Goal: Task Accomplishment & Management: Complete application form

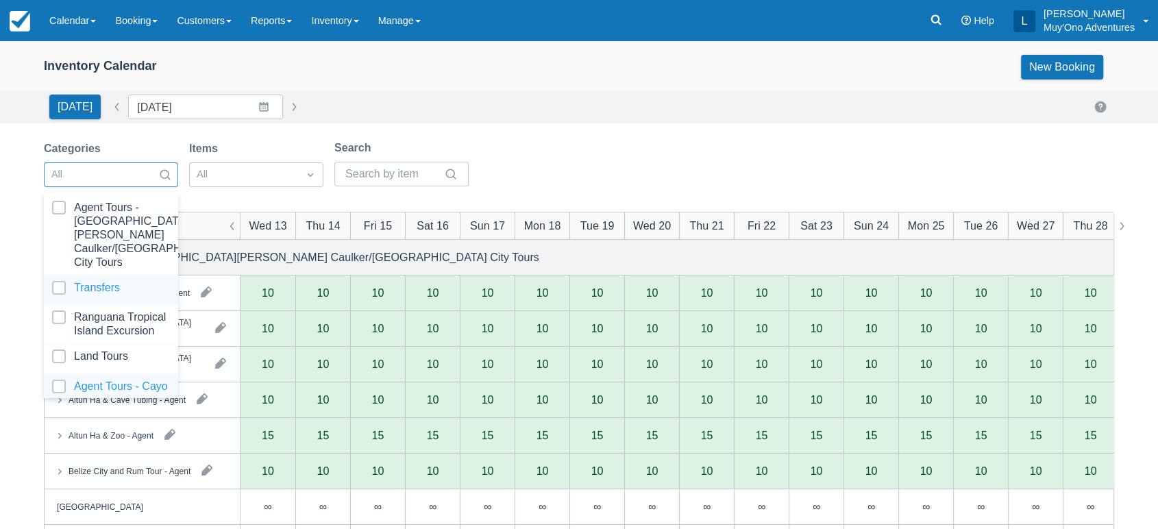
scroll to position [136, 0]
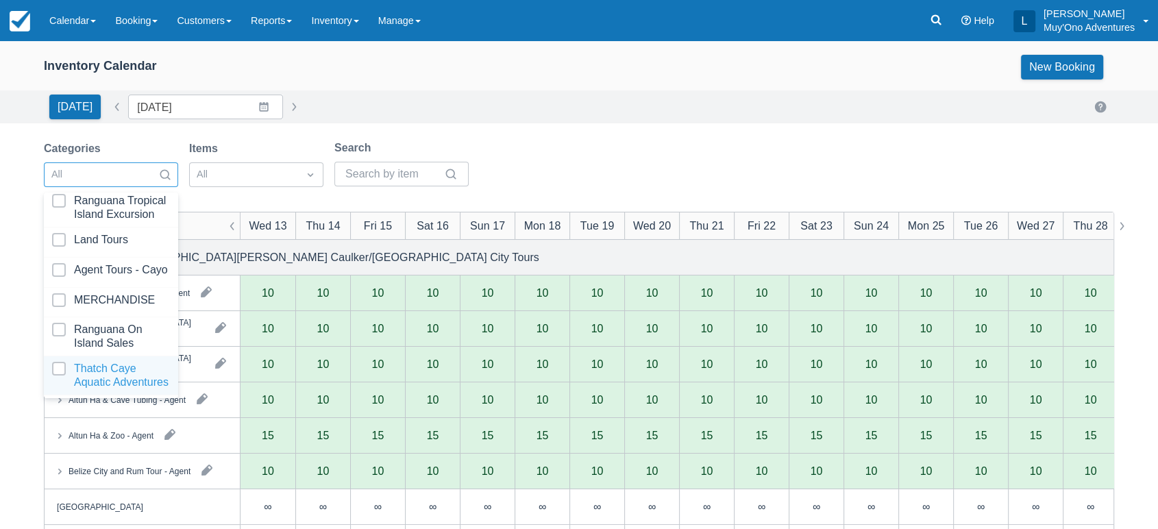
click at [107, 362] on div at bounding box center [111, 375] width 118 height 27
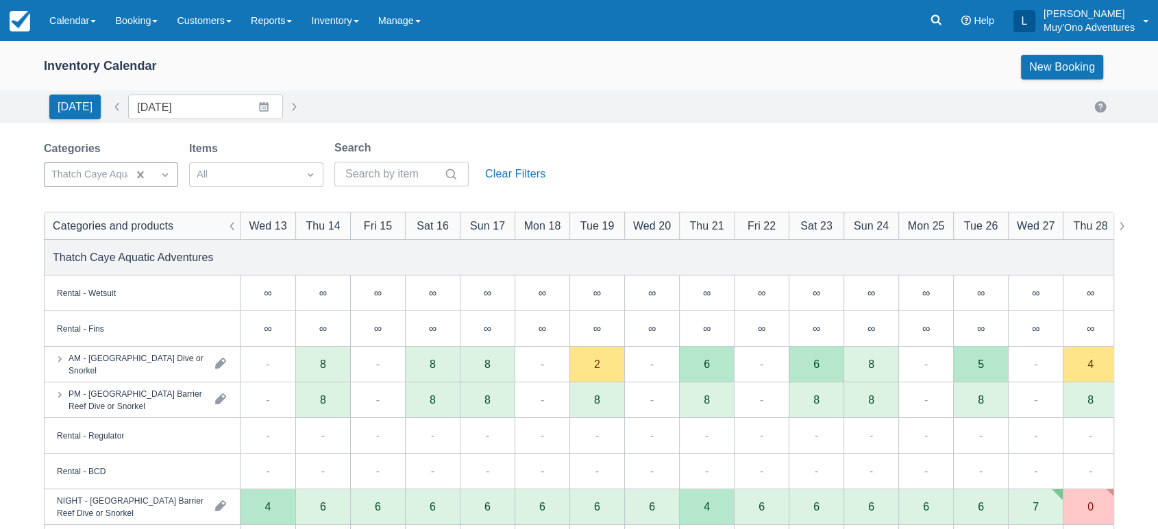
click at [545, 130] on div "Inventory Calendar New Booking Today Date 08/13/25 Navigate forward to interact…" at bounding box center [579, 439] width 1158 height 797
click at [348, 24] on link "Inventory" at bounding box center [335, 20] width 66 height 41
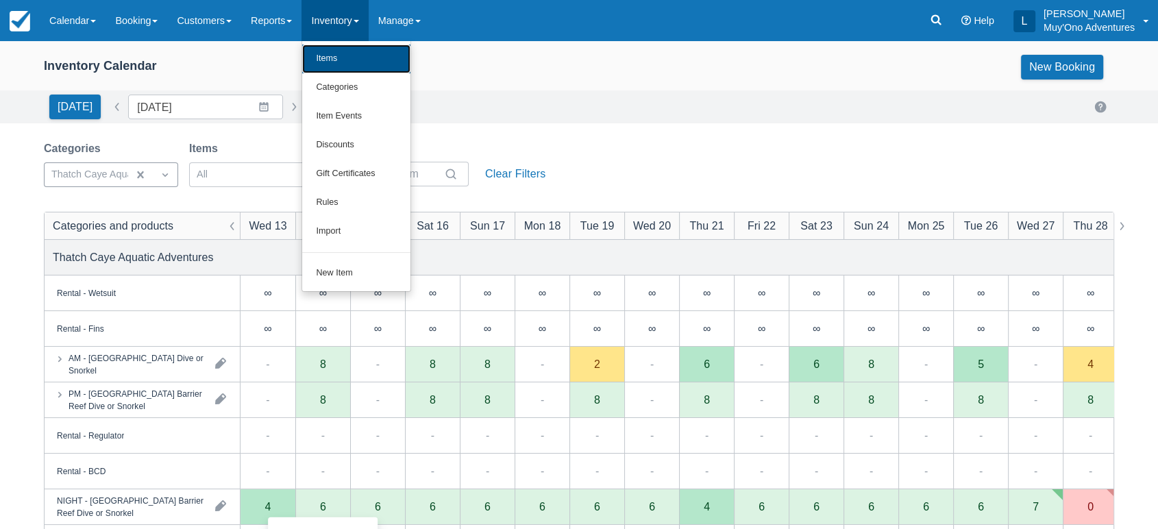
click at [375, 65] on link "Items" at bounding box center [356, 59] width 108 height 29
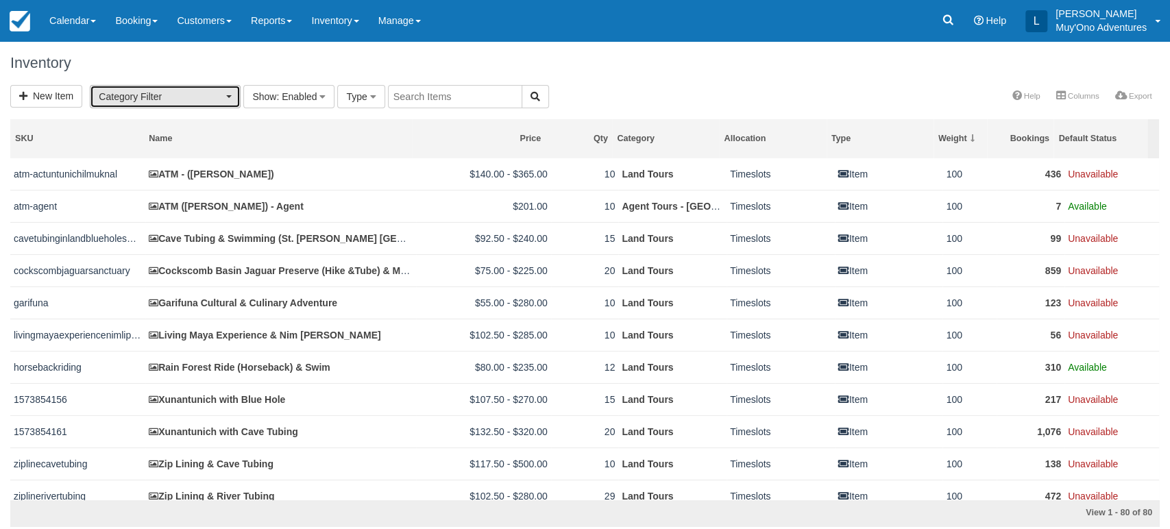
click at [232, 88] on button "Category Filter" at bounding box center [165, 96] width 151 height 23
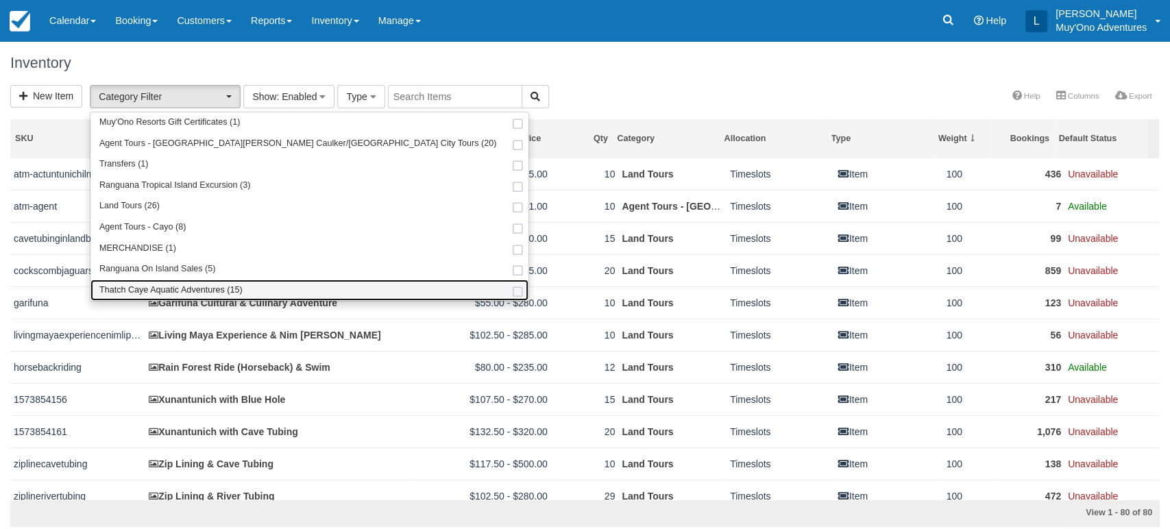
click at [165, 286] on span "Thatch Caye Aquatic Adventures (15)" at bounding box center [170, 290] width 143 height 12
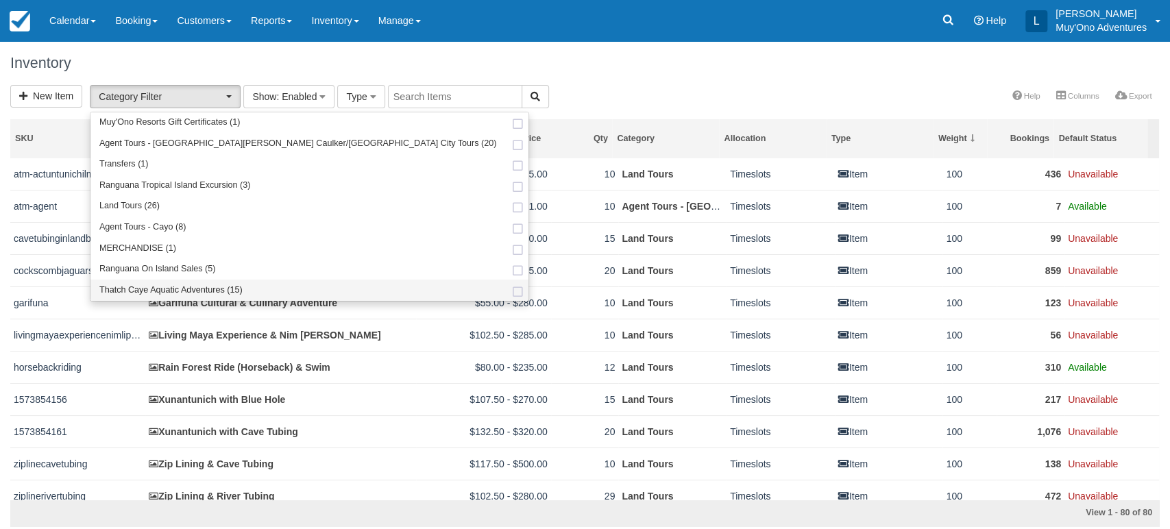
select select "64"
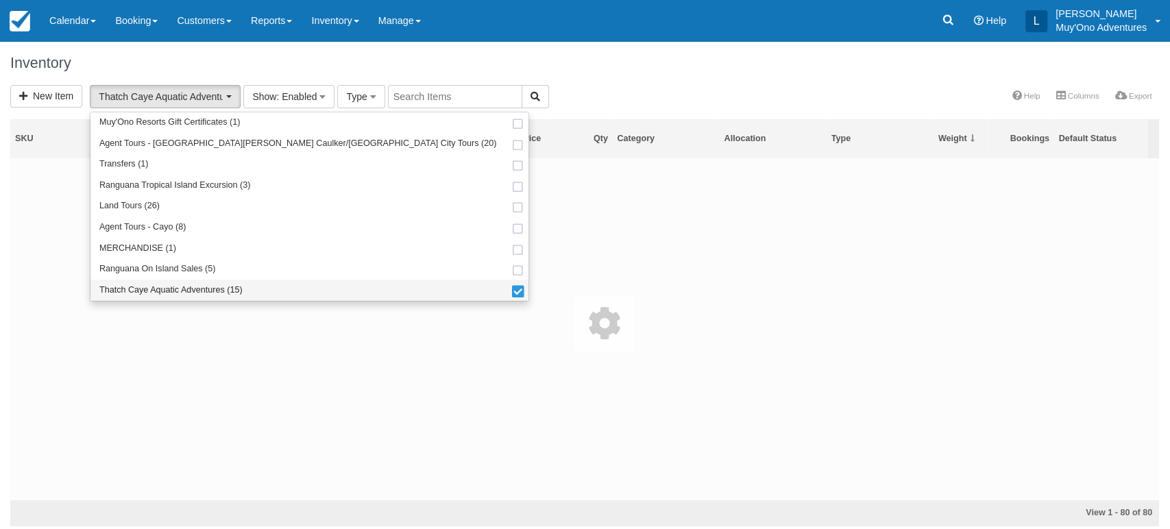
scroll to position [88, 0]
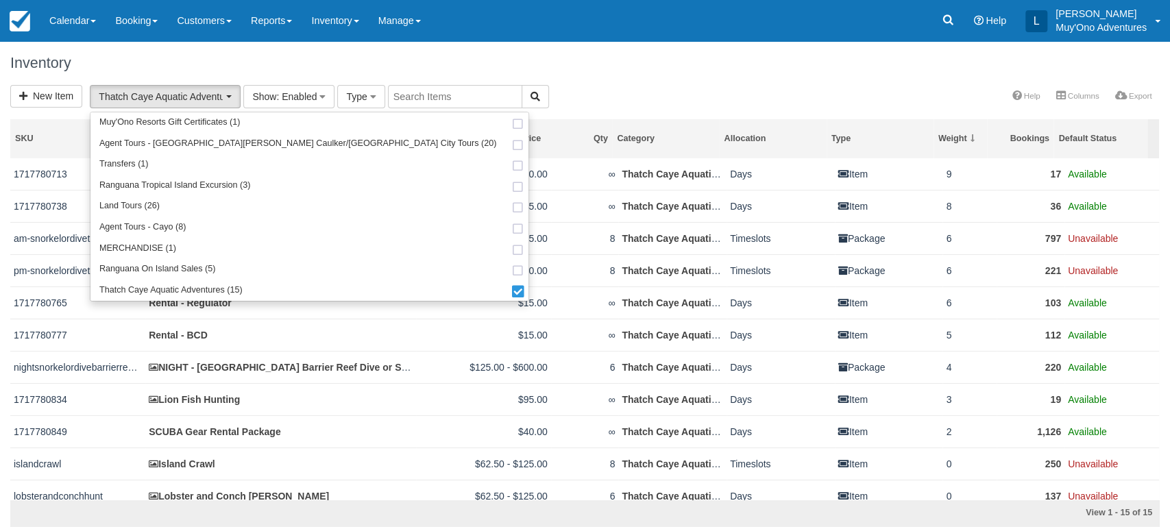
click at [636, 76] on div "Inventory" at bounding box center [585, 63] width 1170 height 44
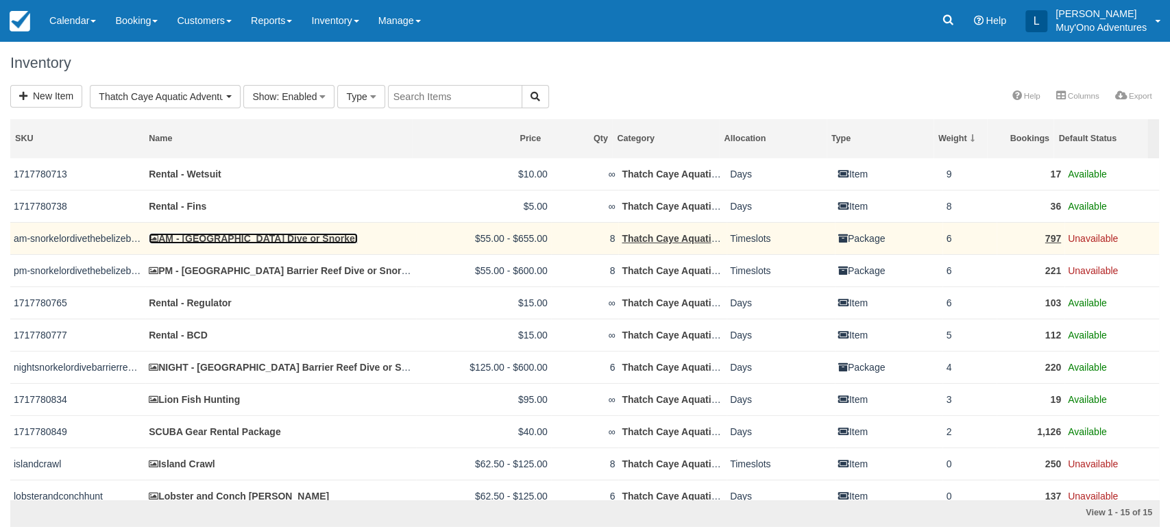
click at [230, 236] on link "AM - Belize Barrier Reef Dive or Snorkel" at bounding box center [253, 238] width 208 height 11
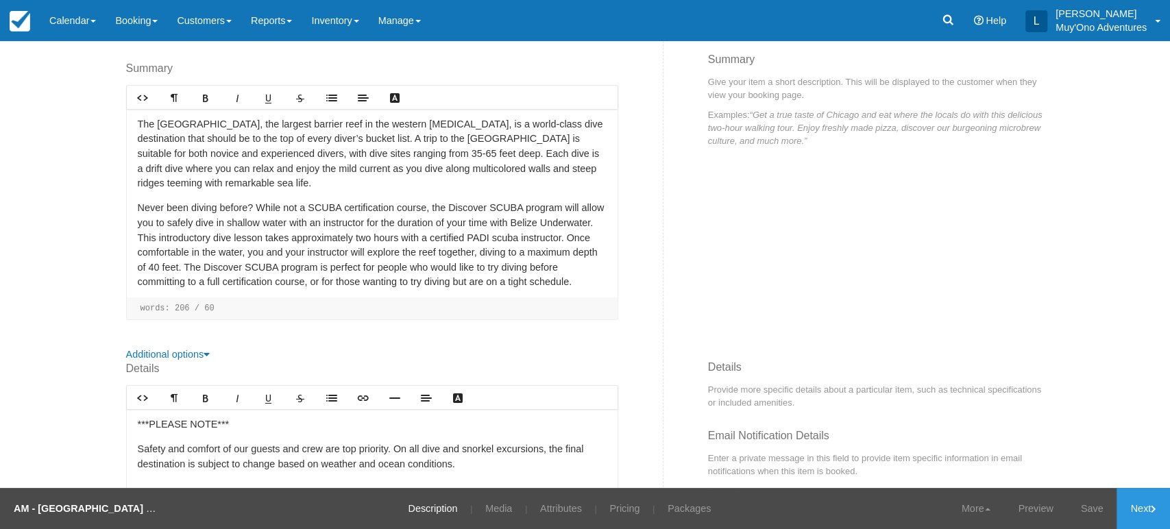
scroll to position [258, 0]
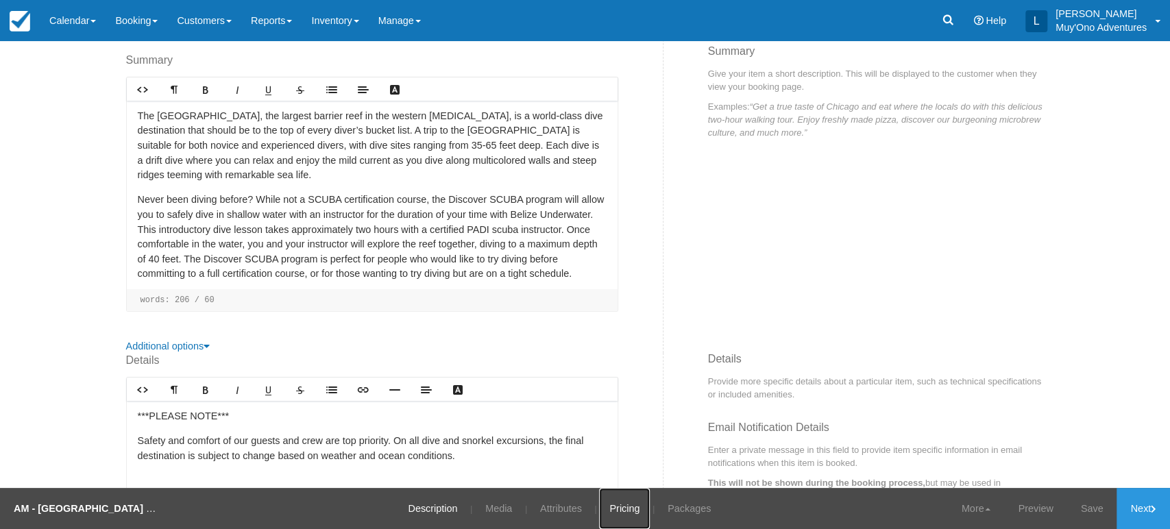
click at [612, 510] on link "Pricing" at bounding box center [624, 508] width 51 height 41
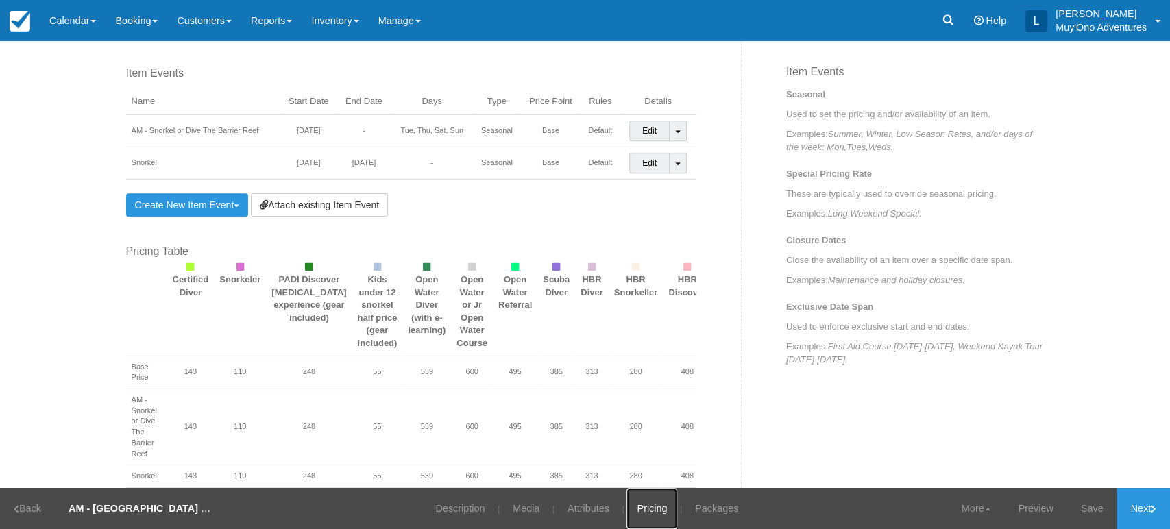
scroll to position [945, 0]
click at [239, 199] on link "Create New Item Event Toggle Dropdown" at bounding box center [187, 206] width 123 height 23
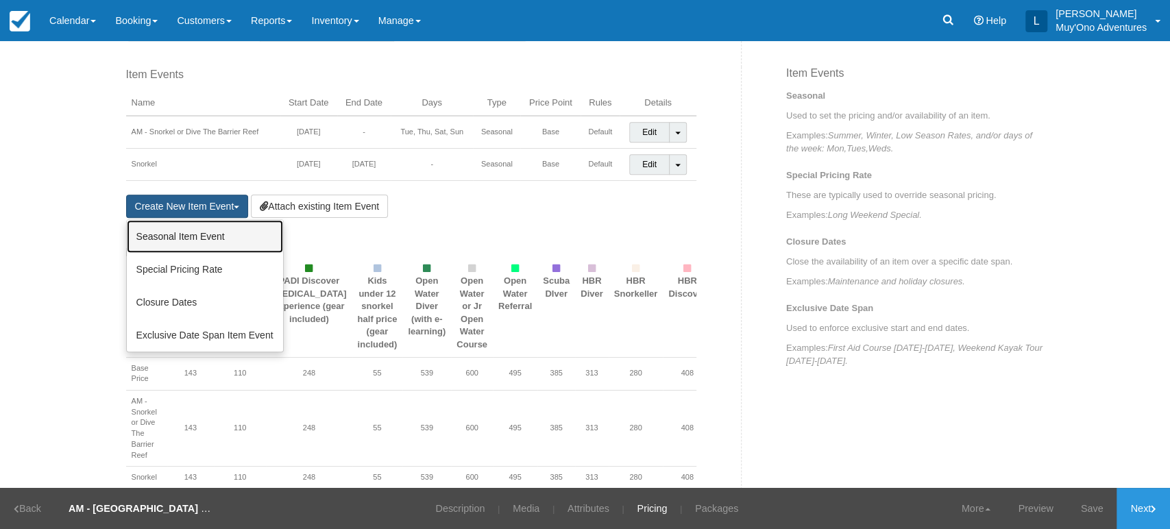
click at [204, 224] on link "Seasonal Item Event" at bounding box center [205, 236] width 156 height 33
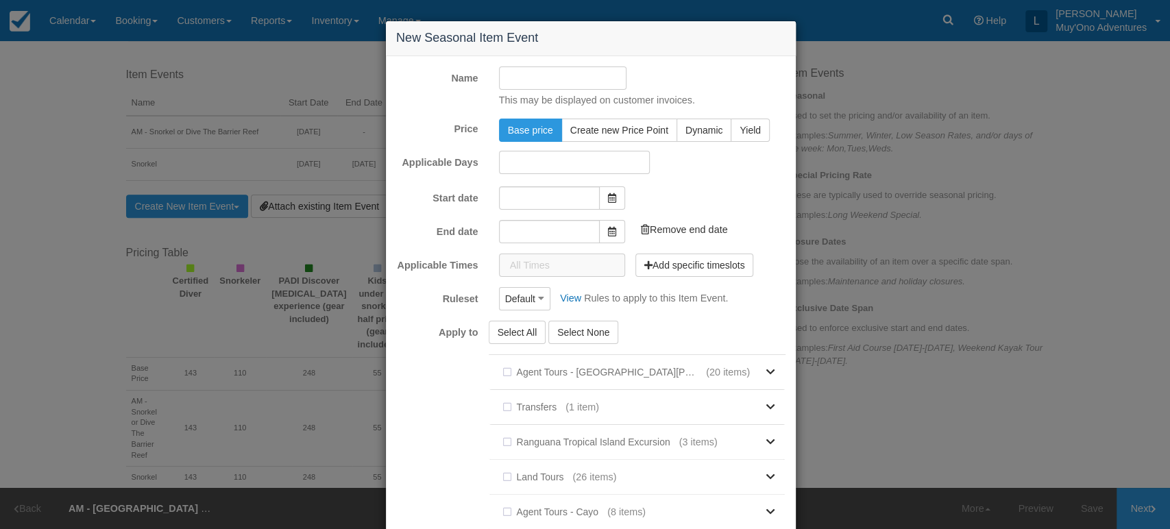
type input "[DATE]"
type input "09/13/25"
click at [543, 200] on input "[DATE]" at bounding box center [549, 195] width 101 height 23
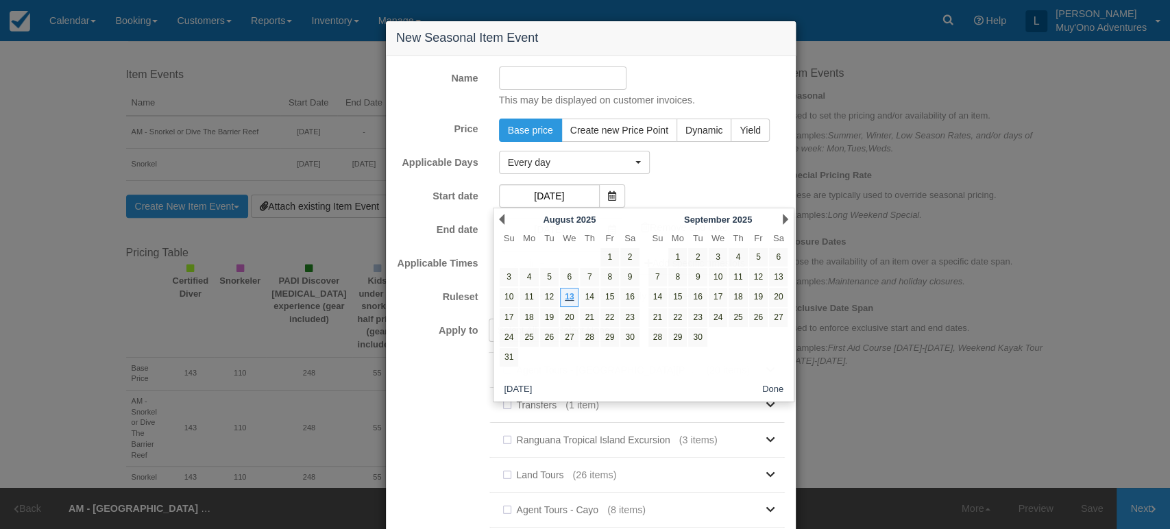
click at [559, 77] on input "Name" at bounding box center [563, 77] width 128 height 23
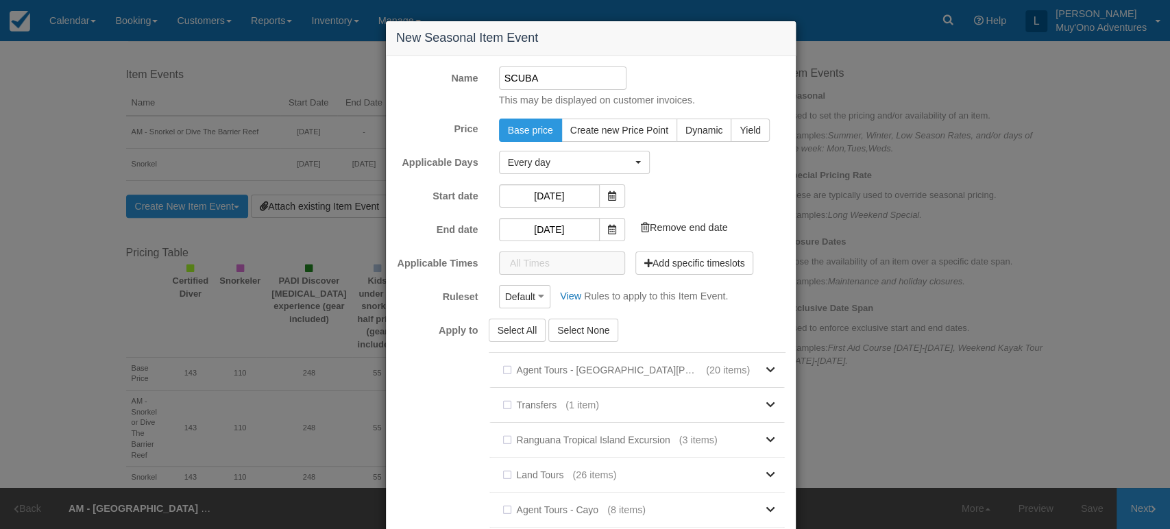
type input "SCUBA"
click at [566, 195] on input "08/13/25" at bounding box center [549, 195] width 101 height 23
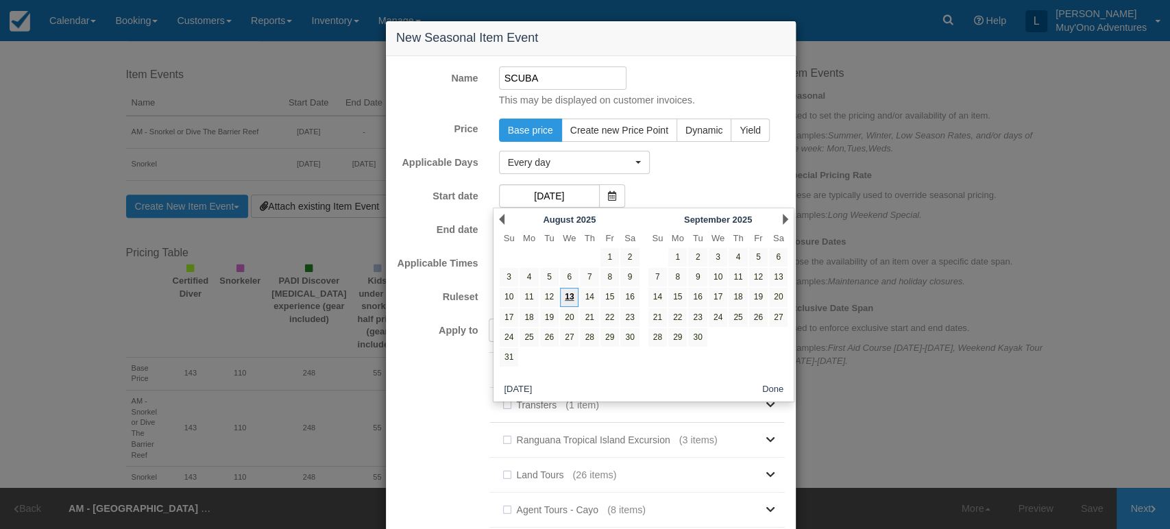
click at [569, 300] on link "13" at bounding box center [569, 297] width 19 height 19
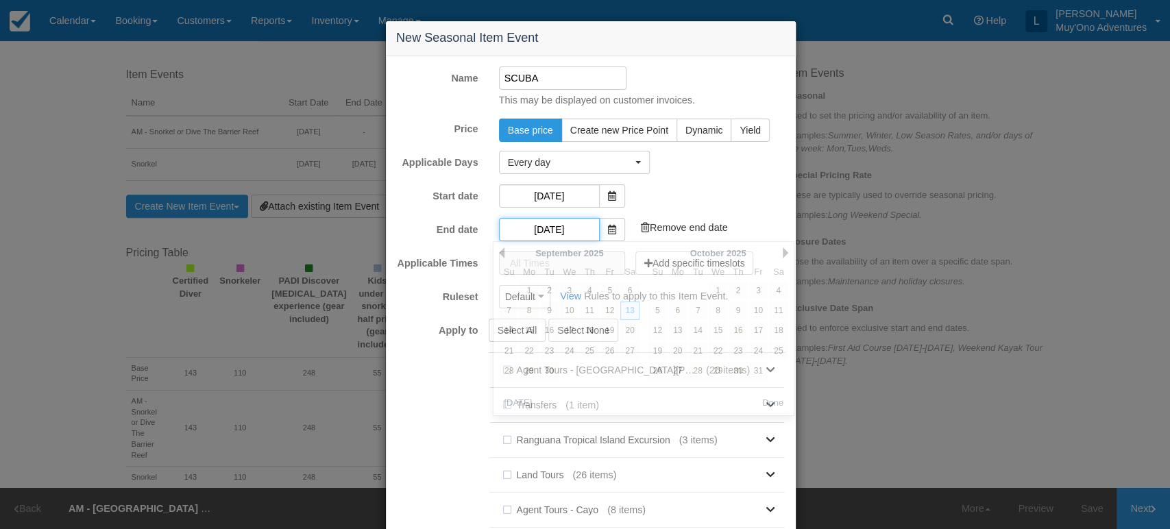
click at [554, 230] on input "09/13/25" at bounding box center [549, 229] width 101 height 23
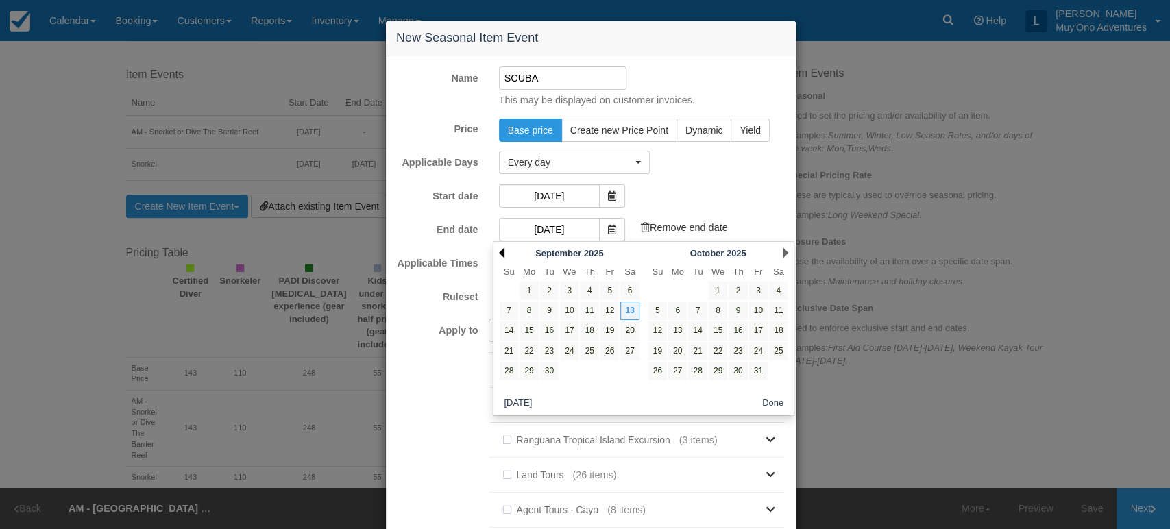
click at [504, 255] on link "Prev" at bounding box center [501, 252] width 5 height 11
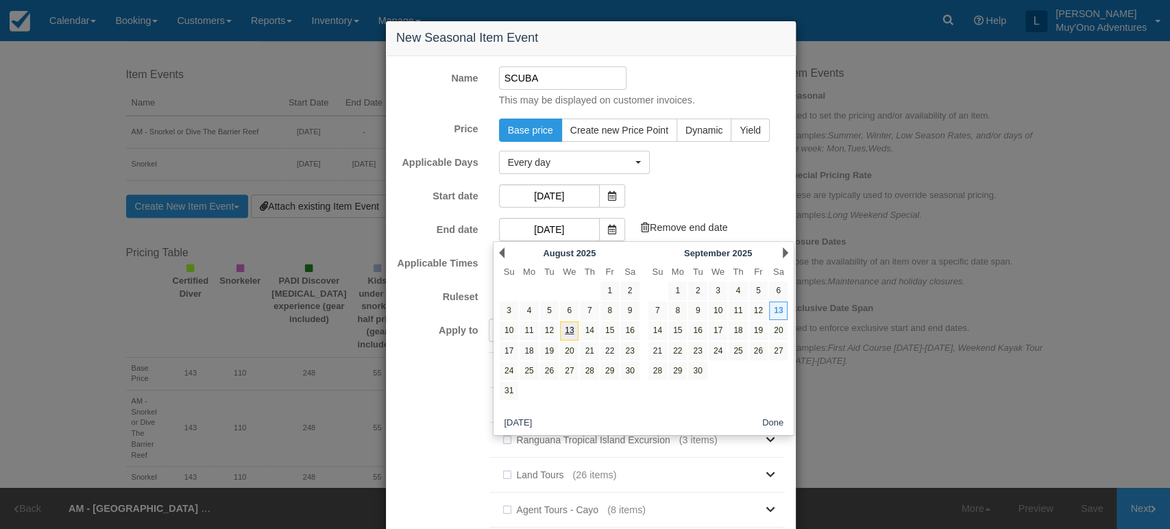
click at [570, 335] on link "13" at bounding box center [569, 330] width 19 height 19
type input "08/13/25"
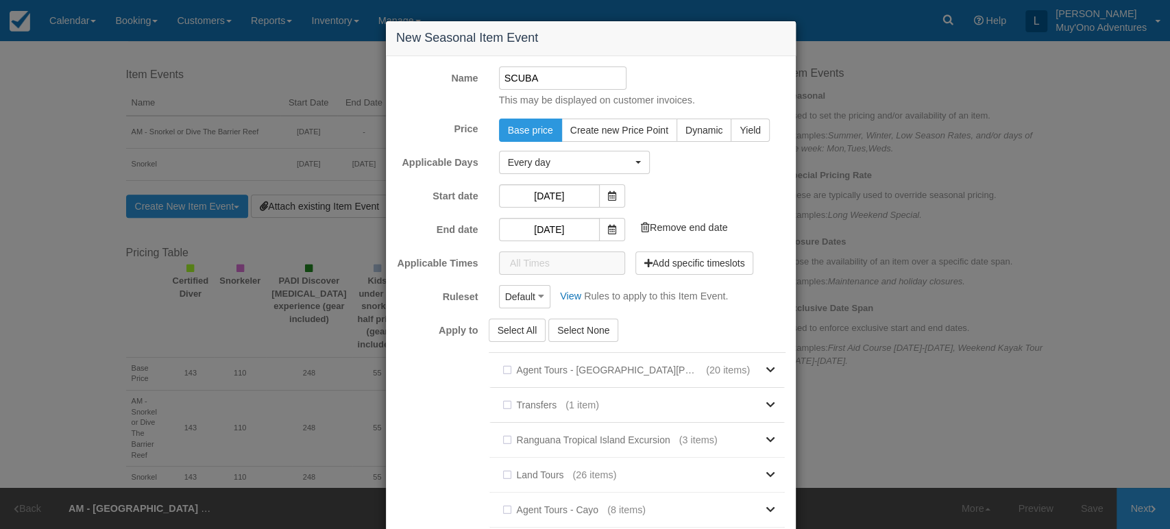
scroll to position [191, 0]
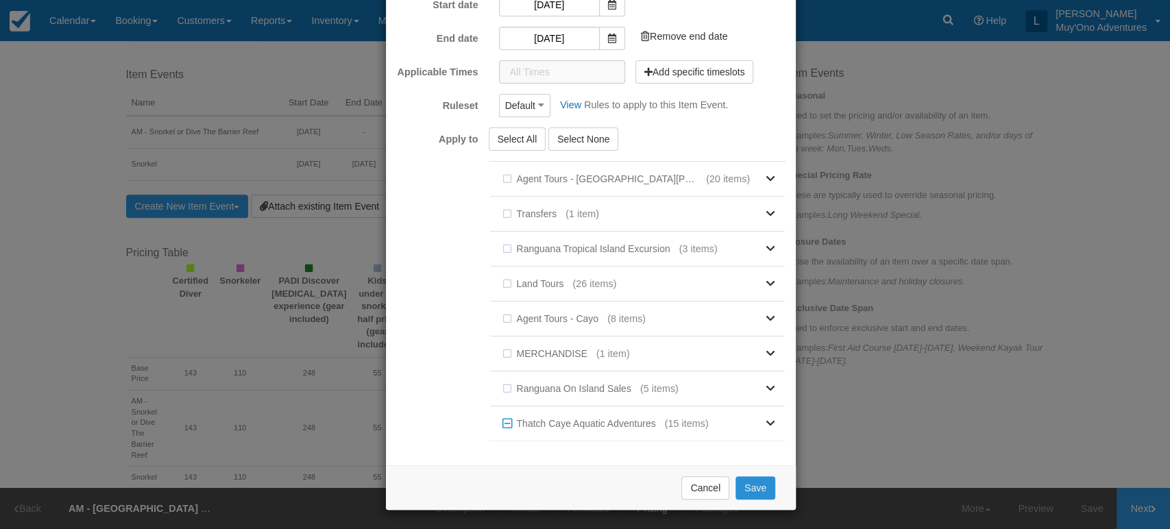
click at [747, 487] on button "Save" at bounding box center [755, 487] width 40 height 23
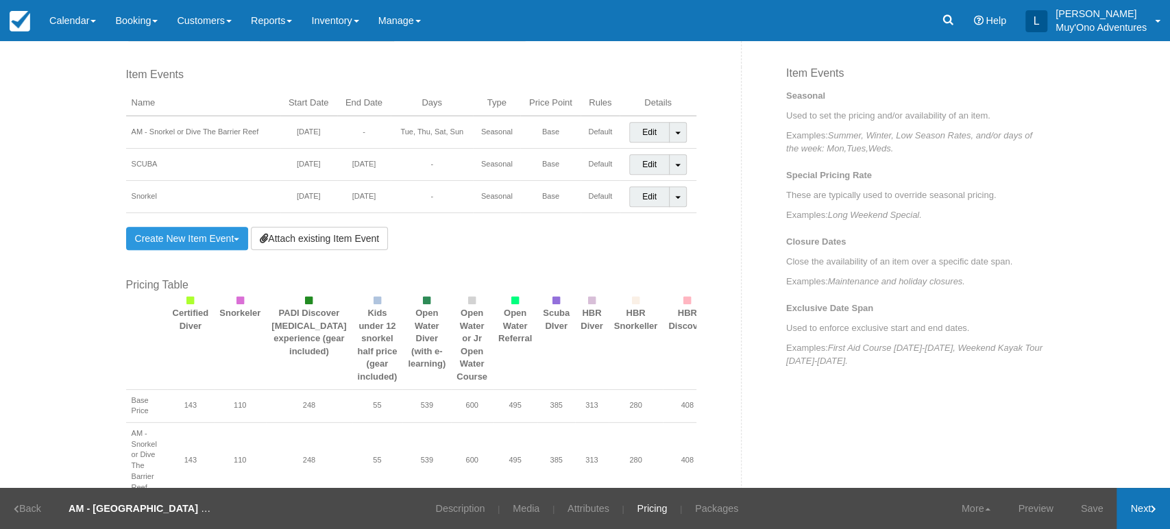
click at [1149, 514] on link "Next" at bounding box center [1142, 508] width 53 height 41
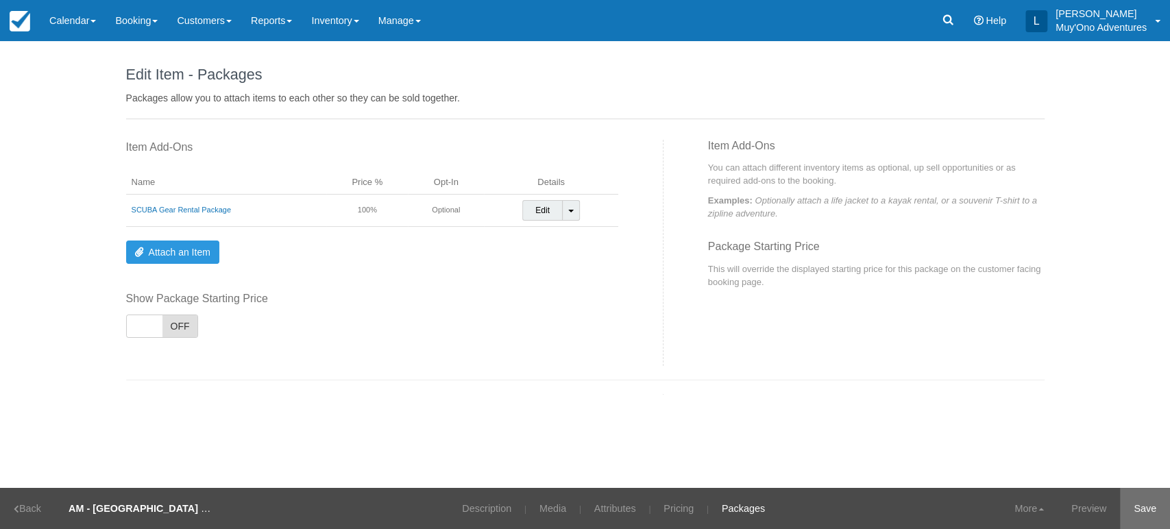
click at [1146, 508] on link "Save" at bounding box center [1145, 508] width 50 height 41
click at [106, 21] on link "Calendar" at bounding box center [73, 20] width 66 height 41
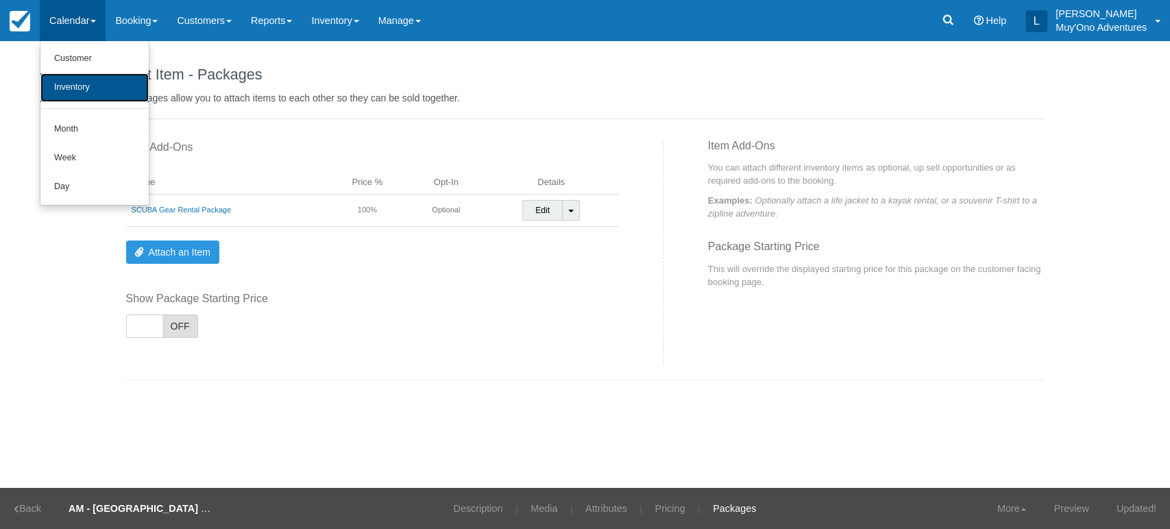
click at [96, 87] on link "Inventory" at bounding box center [94, 87] width 108 height 29
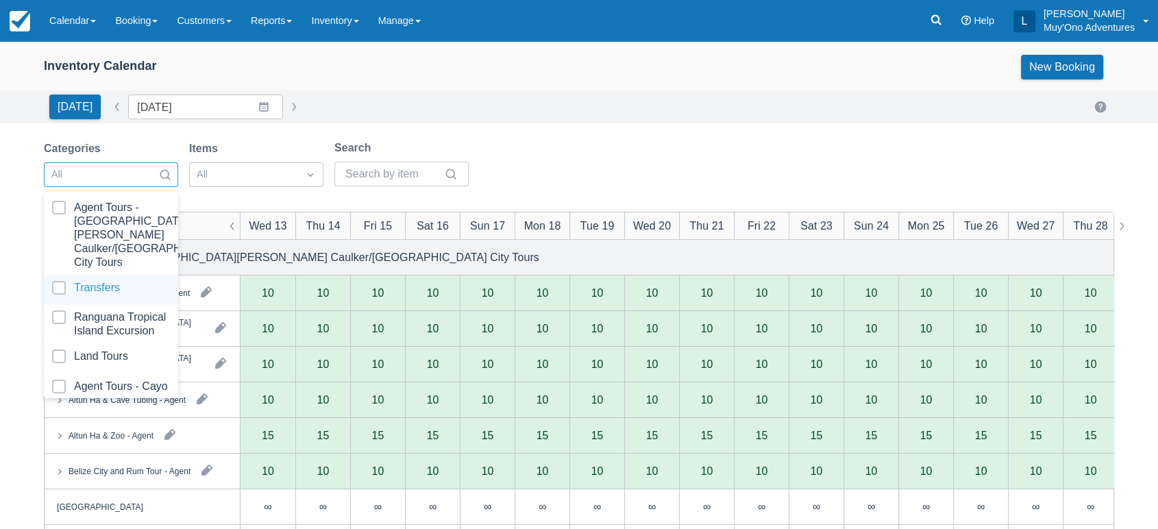
scroll to position [136, 0]
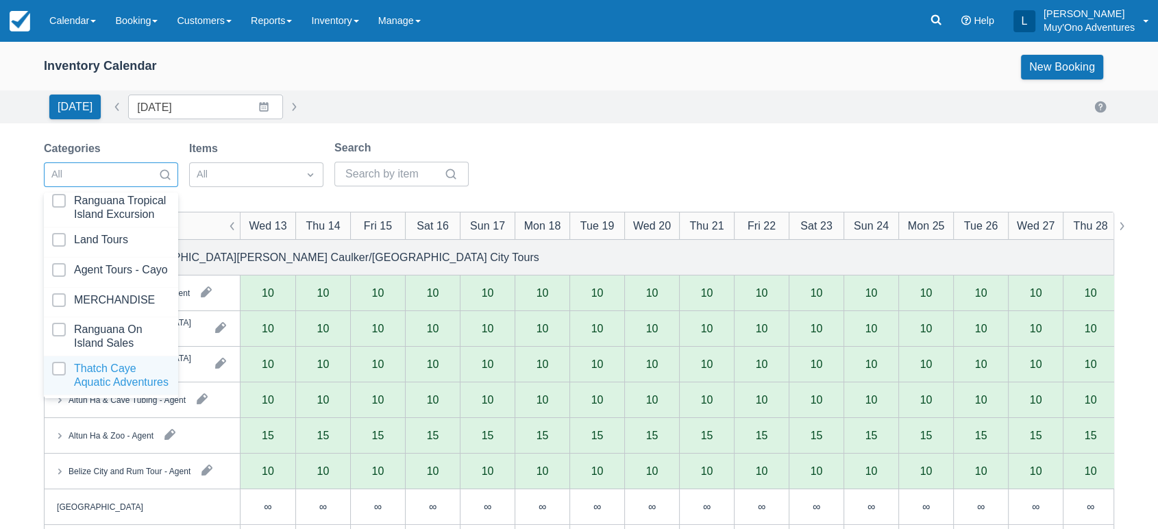
click at [108, 362] on div at bounding box center [111, 375] width 118 height 27
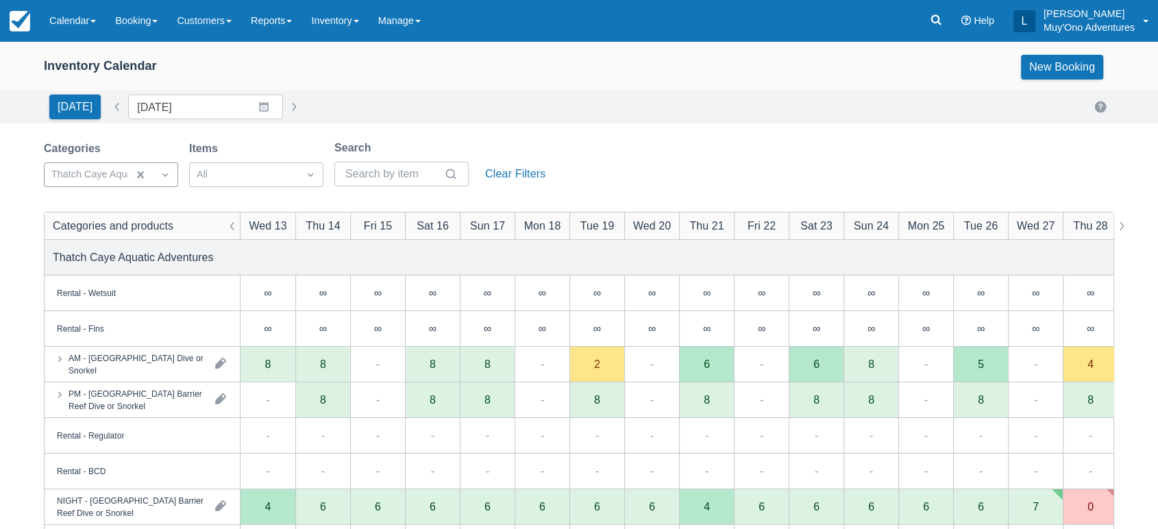
click at [481, 141] on div "Categories Thatch Caye Aquatic Adventures Items All Search Clear Filters" at bounding box center [297, 168] width 507 height 56
click at [267, 363] on div "8" at bounding box center [268, 363] width 6 height 11
click at [183, 370] on div "AM - [GEOGRAPHIC_DATA] Dive or Snorkel" at bounding box center [137, 364] width 136 height 25
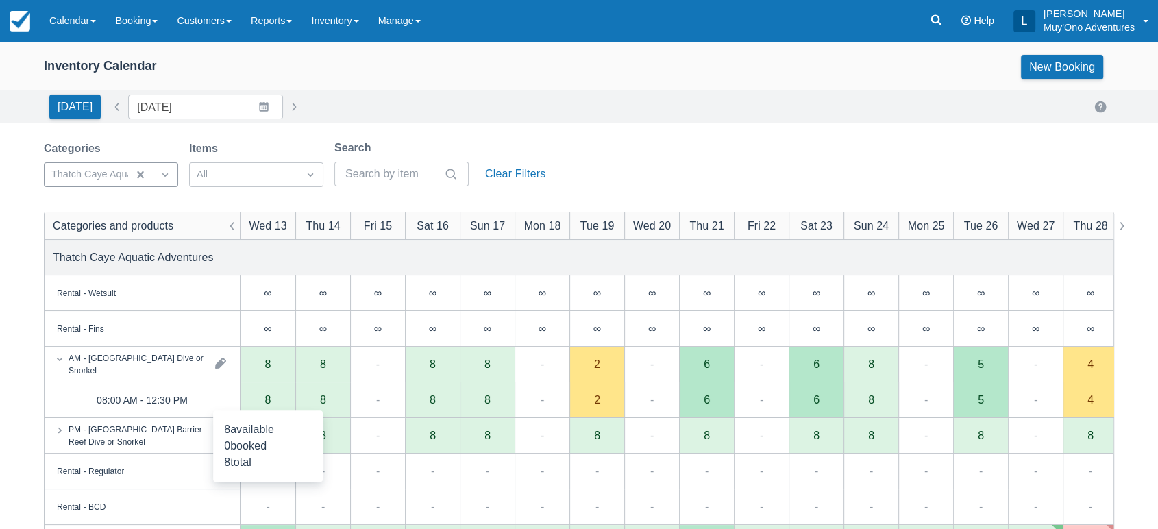
click at [272, 390] on div "8" at bounding box center [268, 400] width 55 height 36
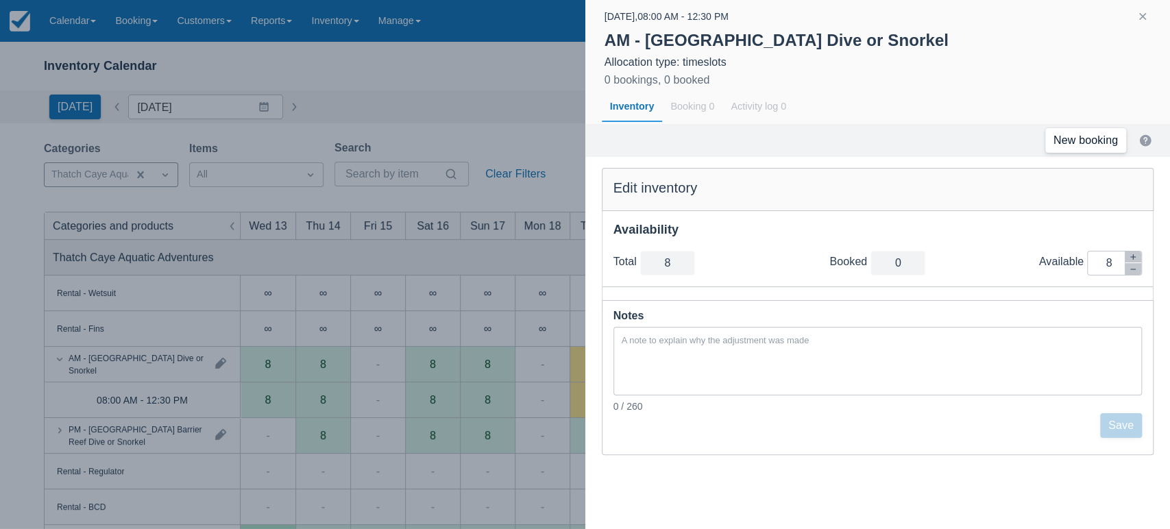
click at [1079, 132] on link "New booking" at bounding box center [1085, 140] width 81 height 25
click at [1143, 16] on button "button" at bounding box center [1142, 16] width 16 height 16
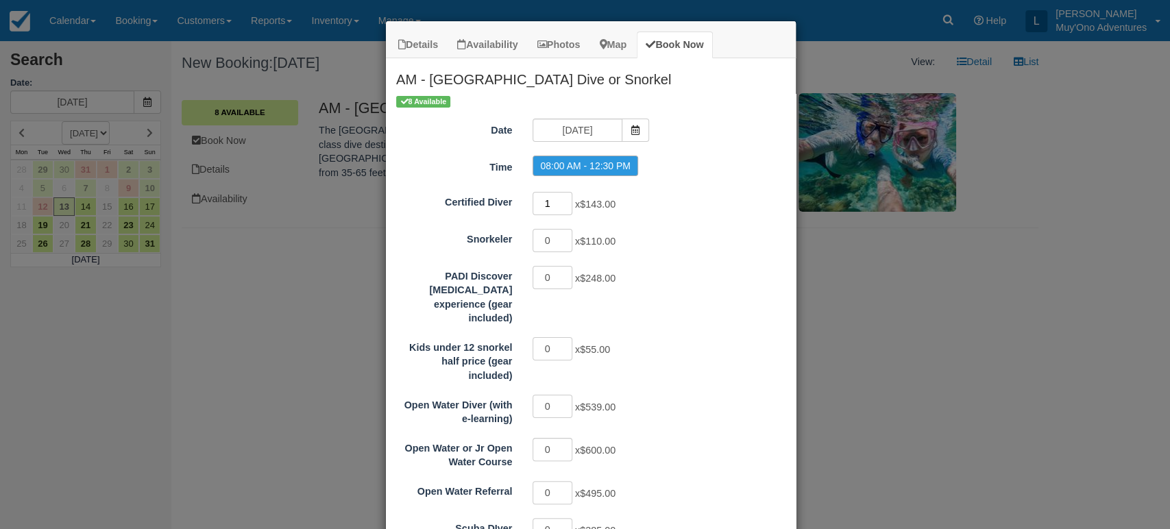
click at [563, 200] on input "1" at bounding box center [553, 203] width 40 height 23
type input "2"
click at [563, 200] on input "2" at bounding box center [553, 203] width 40 height 23
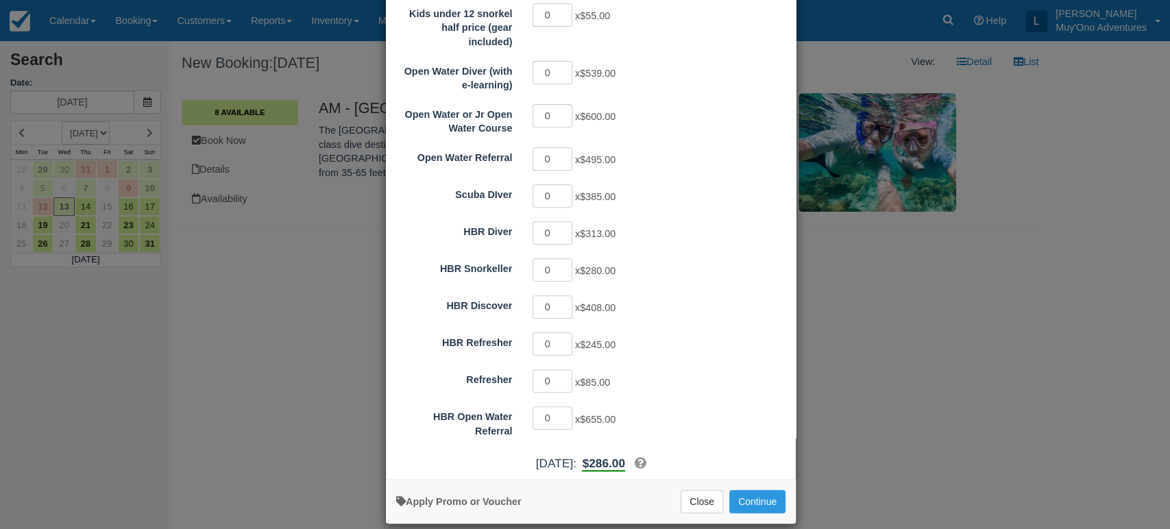
scroll to position [333, 0]
click at [737, 491] on button "Continue" at bounding box center [757, 502] width 56 height 23
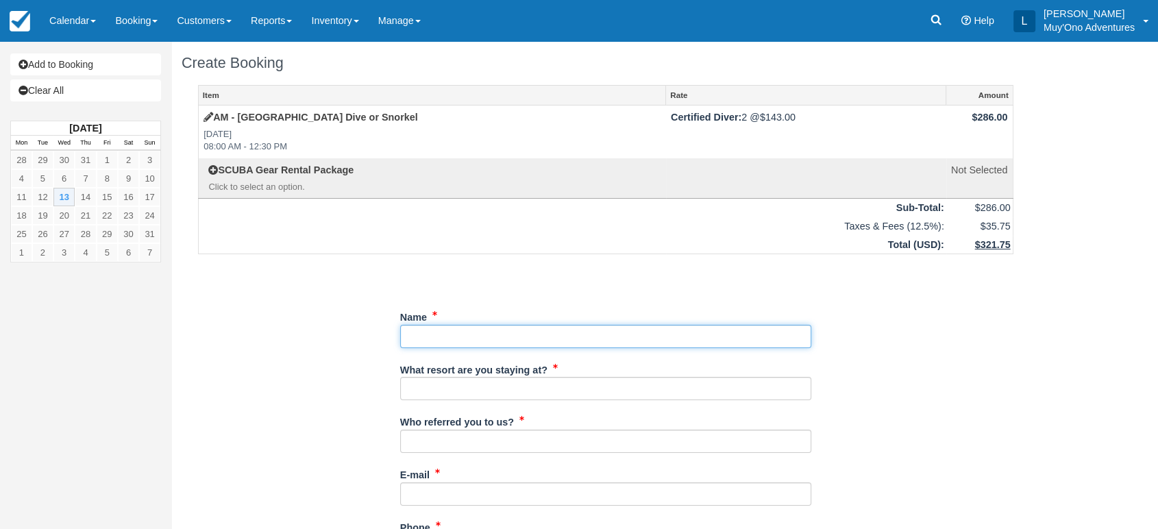
click at [415, 339] on input "Name" at bounding box center [605, 336] width 411 height 23
paste input "[PERSON_NAME]"
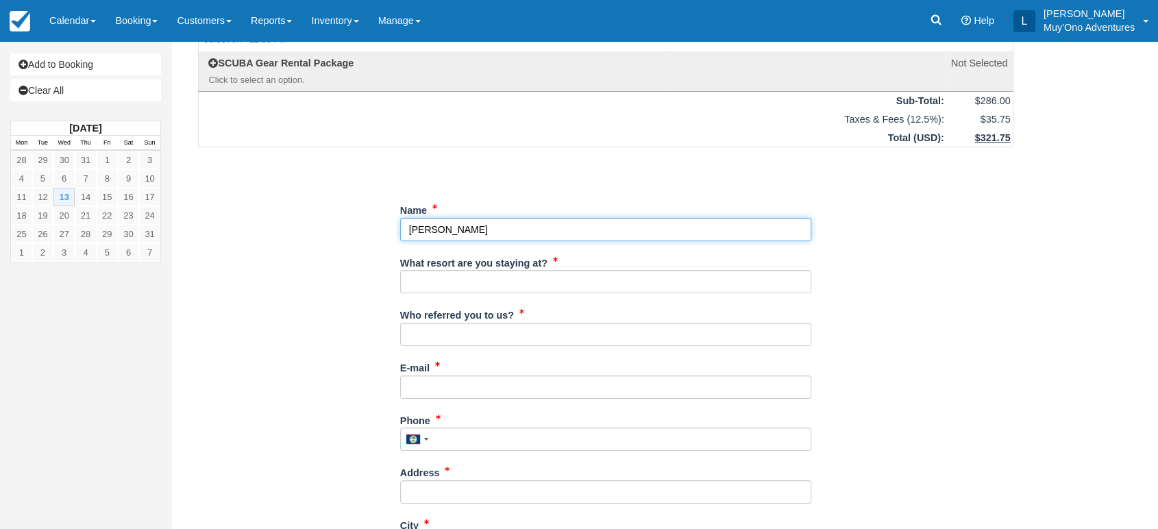
scroll to position [110, 0]
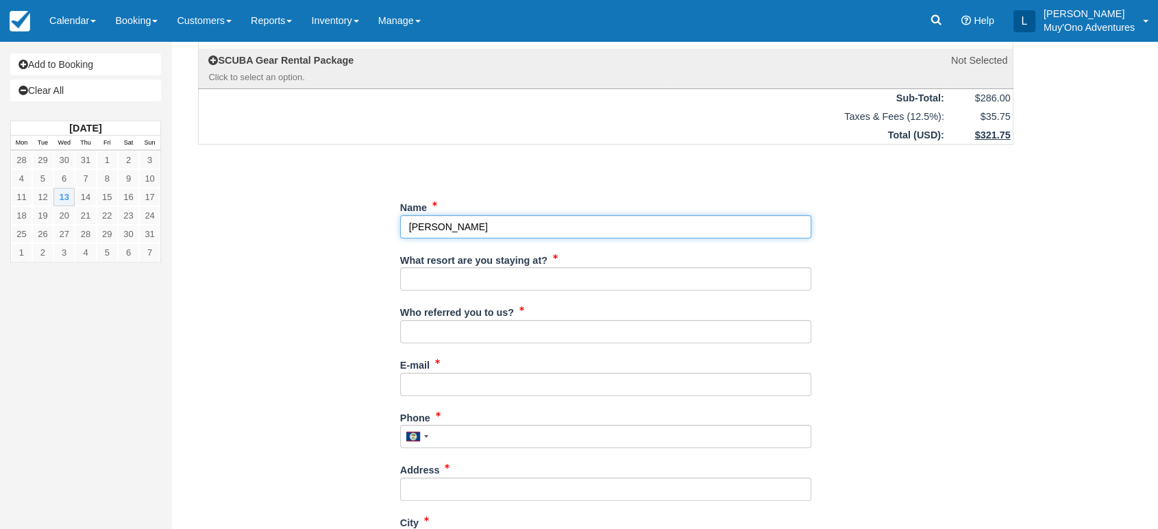
type input "[PERSON_NAME]"
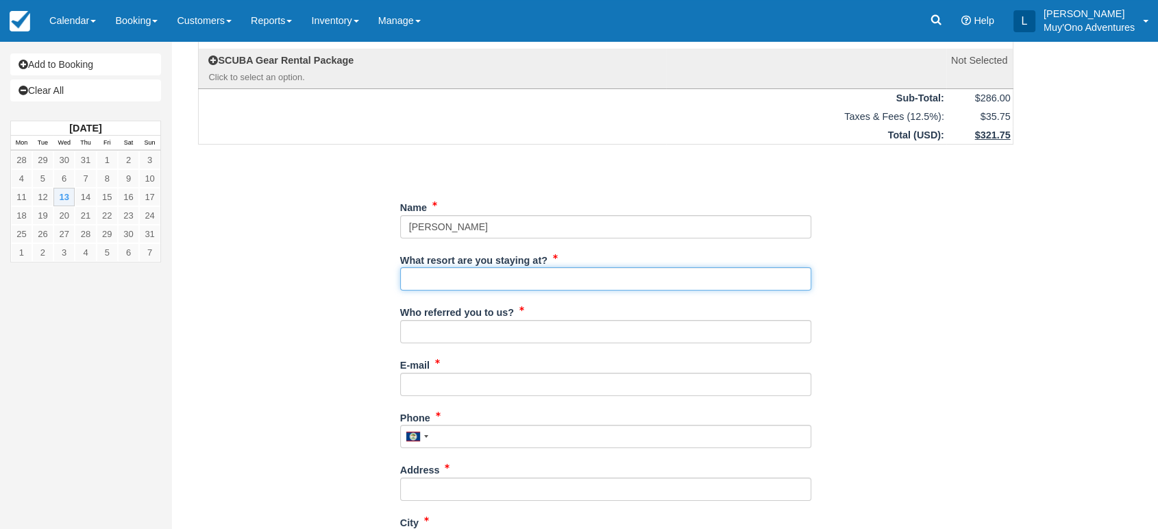
click at [496, 278] on input "What resort are you staying at?" at bounding box center [605, 278] width 411 height 23
type input "Thatch Caye"
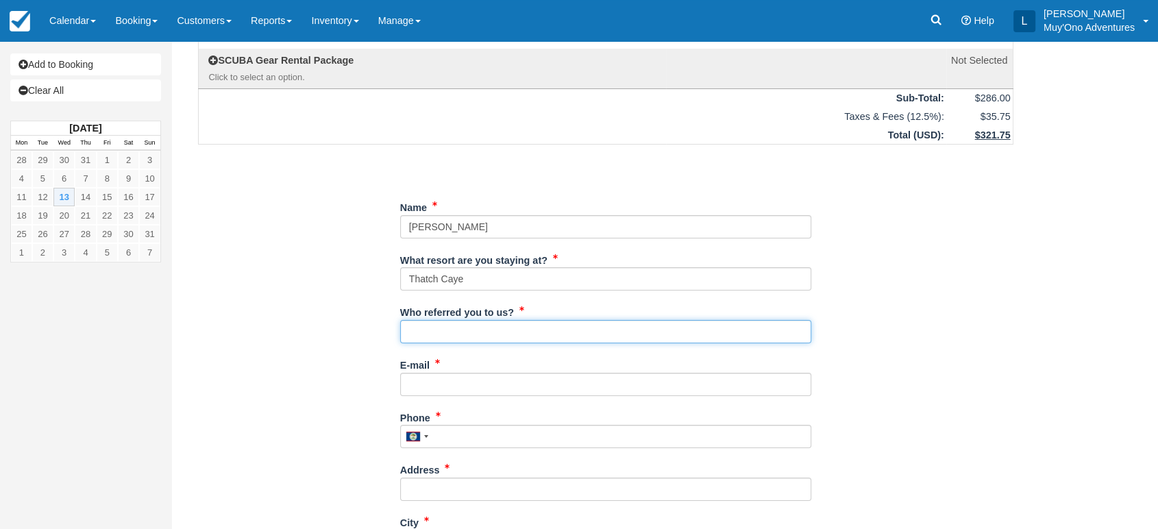
click at [474, 326] on input "Who referred you to us?" at bounding box center [605, 331] width 411 height 23
type input "[PERSON_NAME]"
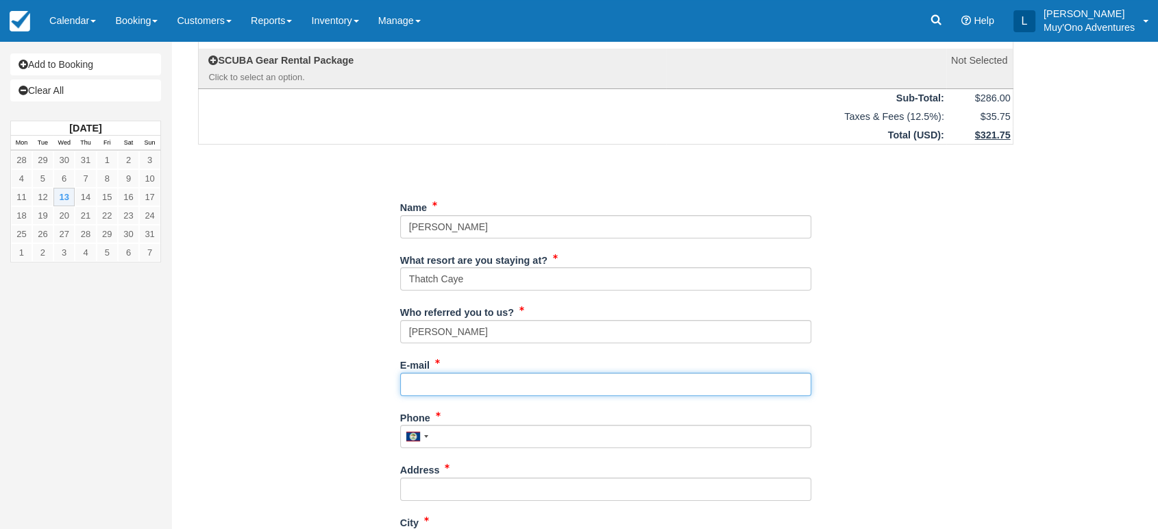
click at [427, 385] on input "E-mail" at bounding box center [605, 384] width 411 height 23
type input "B"
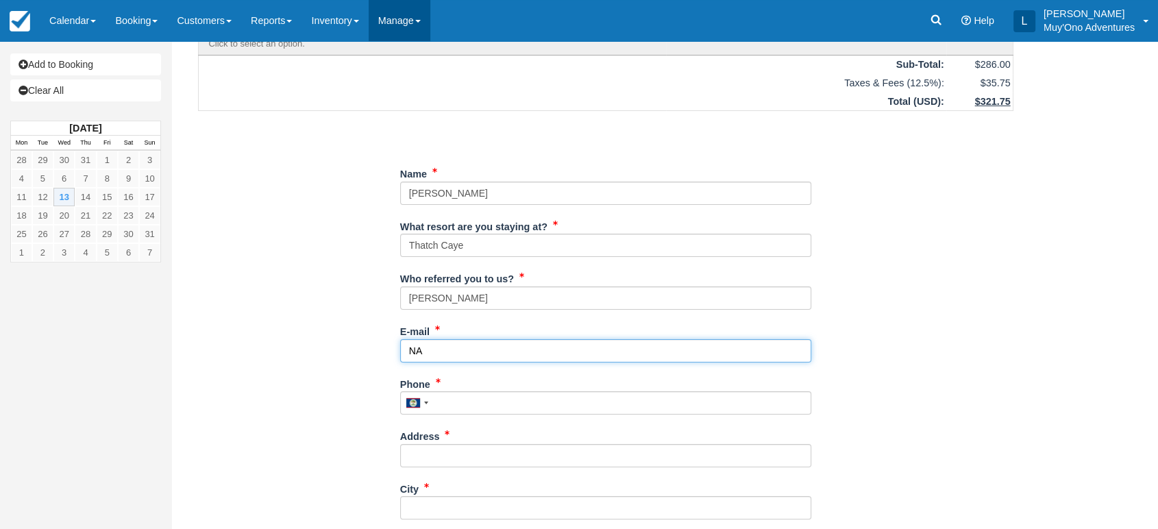
type input "NA"
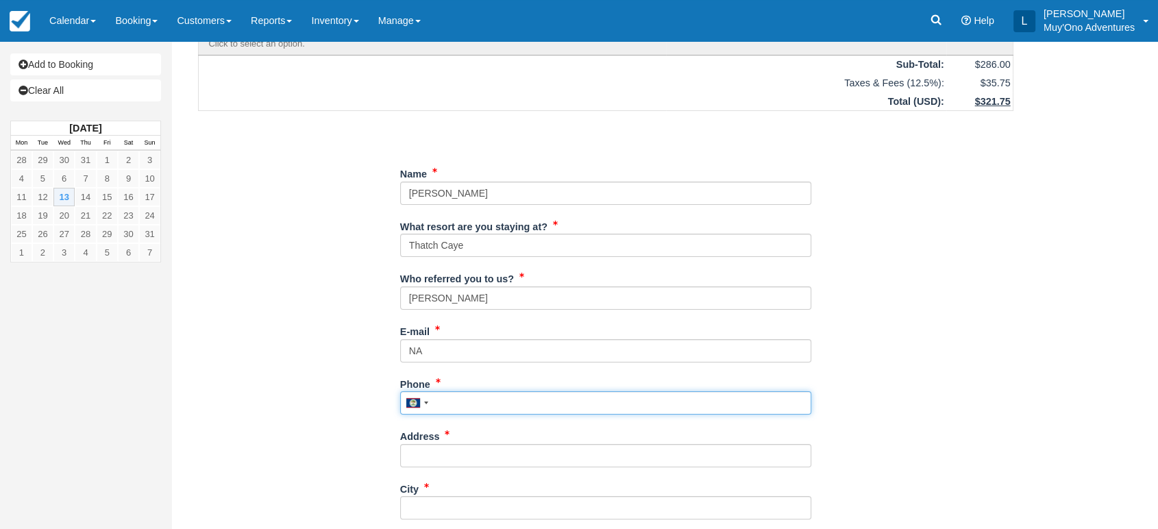
click at [466, 400] on input "Phone" at bounding box center [605, 402] width 411 height 23
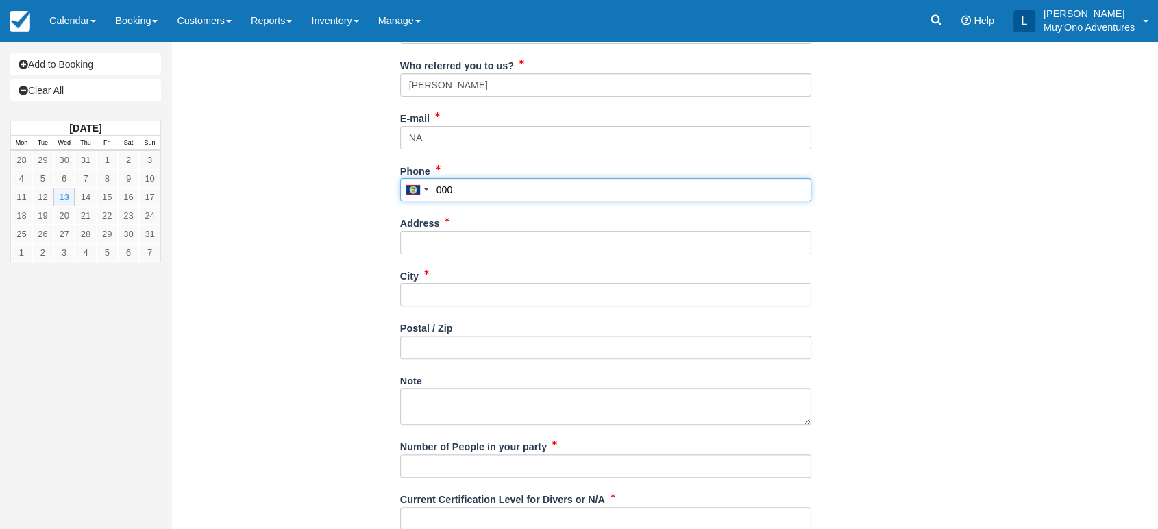
scroll to position [359, 0]
type input "000"
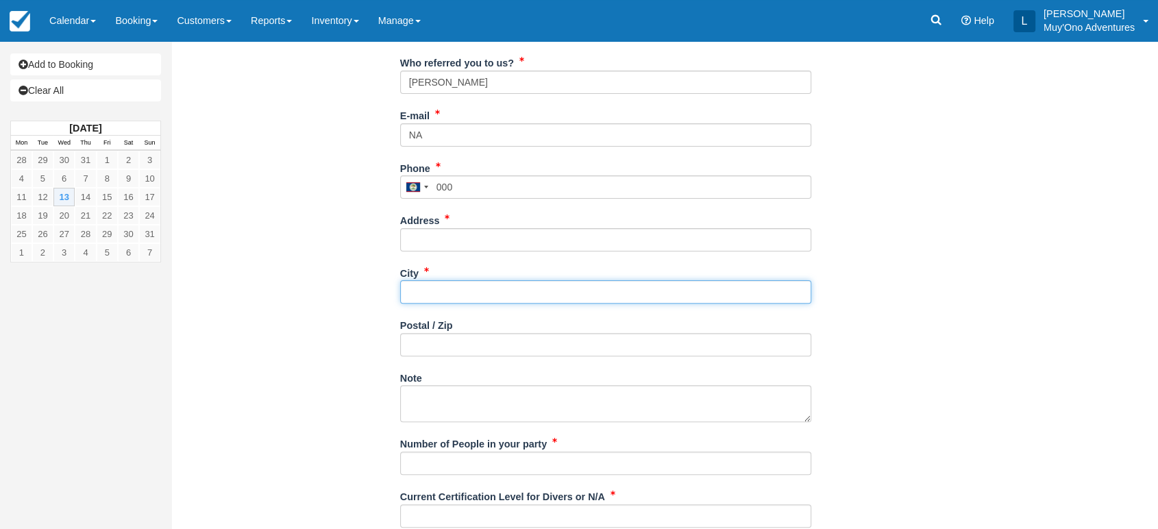
click at [468, 298] on input "City" at bounding box center [605, 291] width 411 height 23
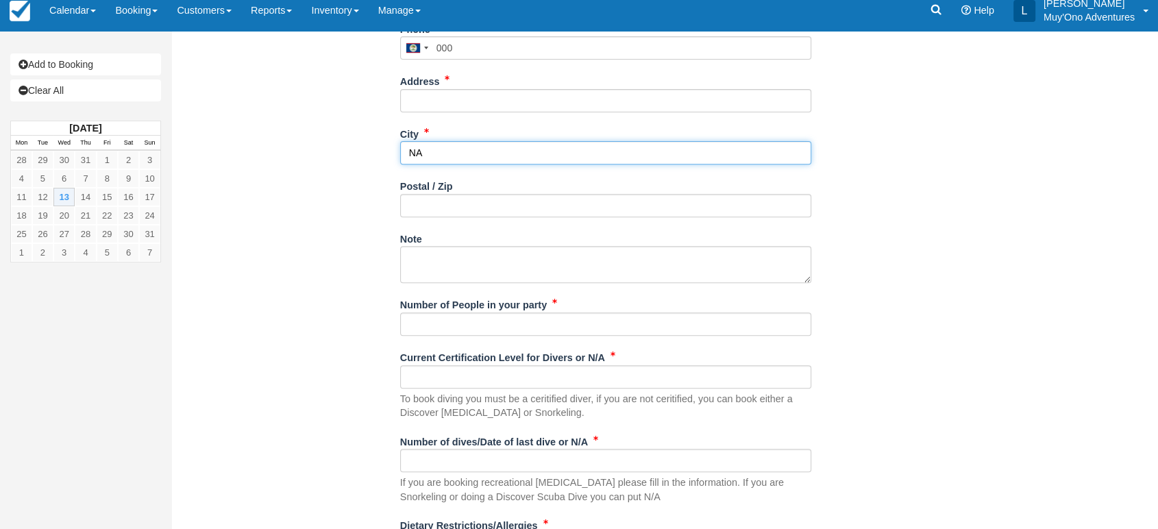
scroll to position [499, 0]
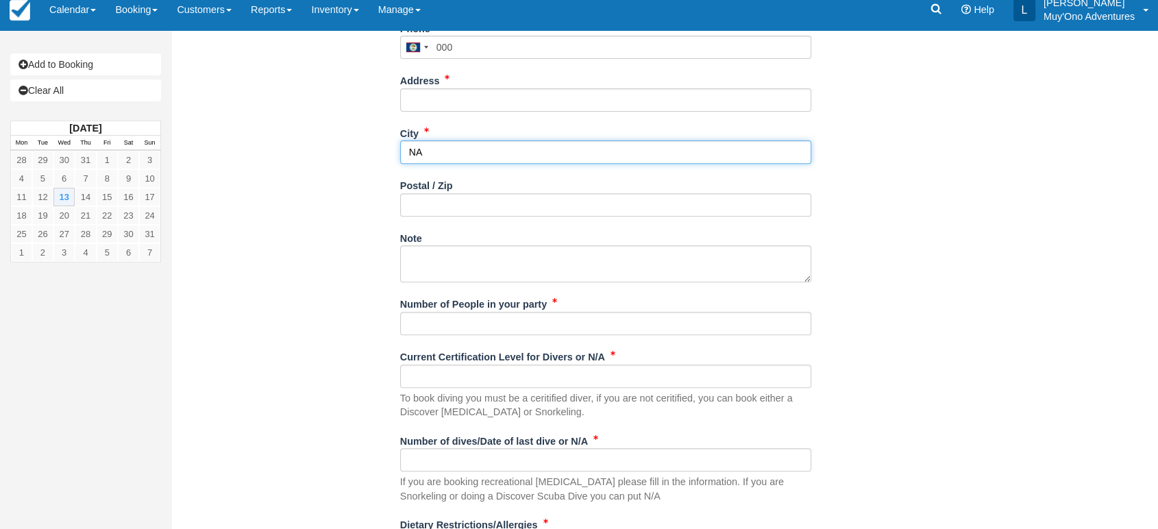
type input "NA"
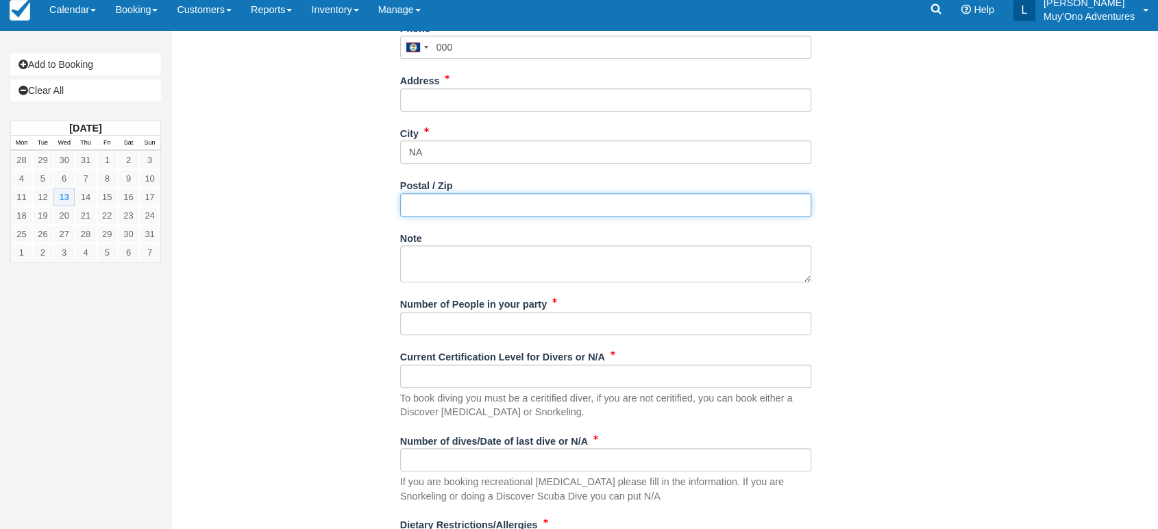
click at [448, 205] on input "Postal / Zip" at bounding box center [605, 204] width 411 height 23
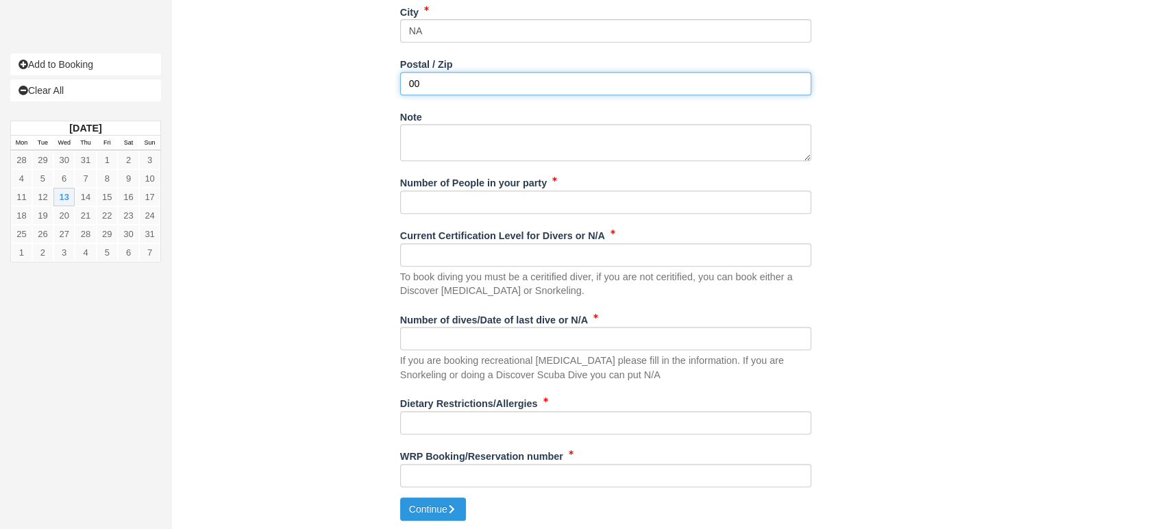
type input "00"
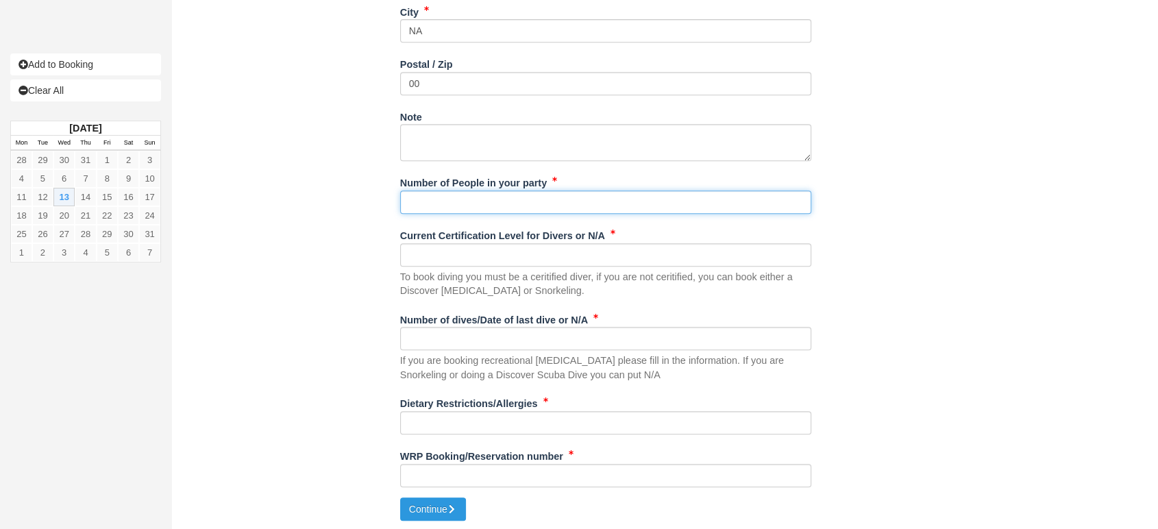
click at [448, 206] on input "Number of People in your party" at bounding box center [605, 202] width 411 height 23
type input "2"
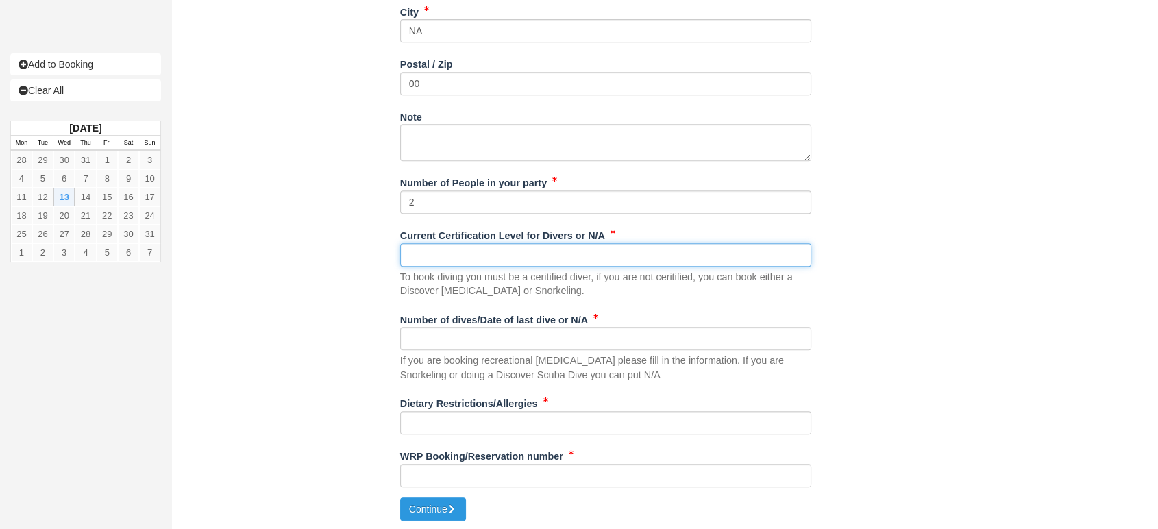
click at [437, 247] on input "Current Certification Level for Divers or N/A" at bounding box center [605, 254] width 411 height 23
type input "OP"
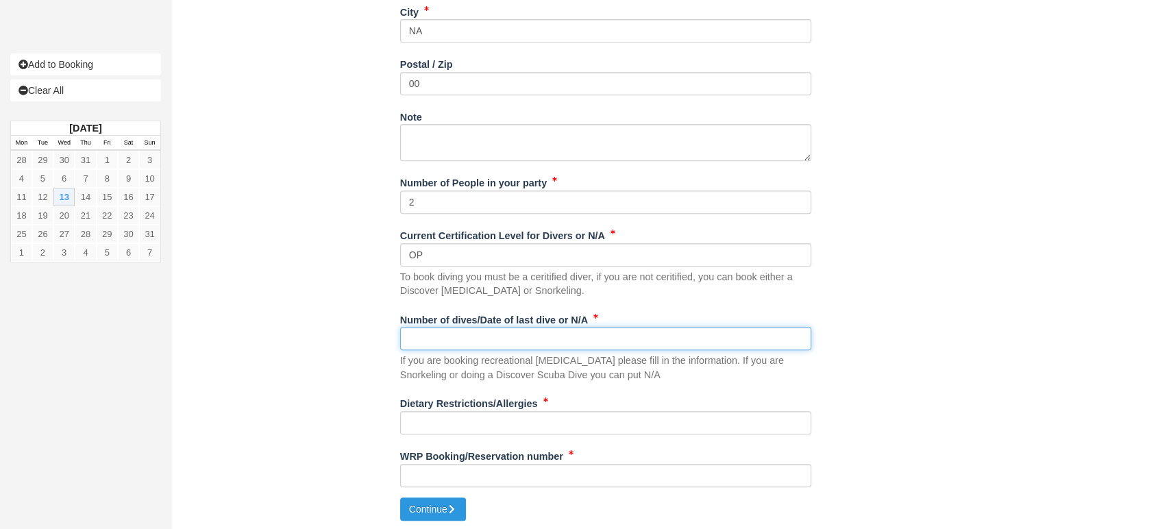
click at [418, 339] on input "Number of dives/Date of last dive or N/A" at bounding box center [605, 338] width 411 height 23
type input "NA"
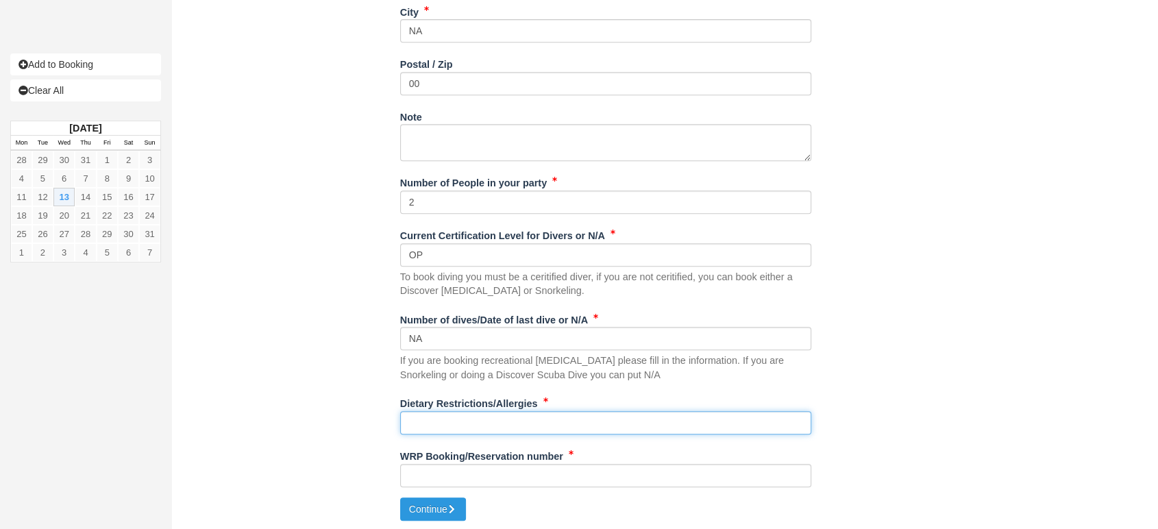
click at [422, 419] on input "Dietary Restrictions/Allergies" at bounding box center [605, 422] width 411 height 23
type input "NA"
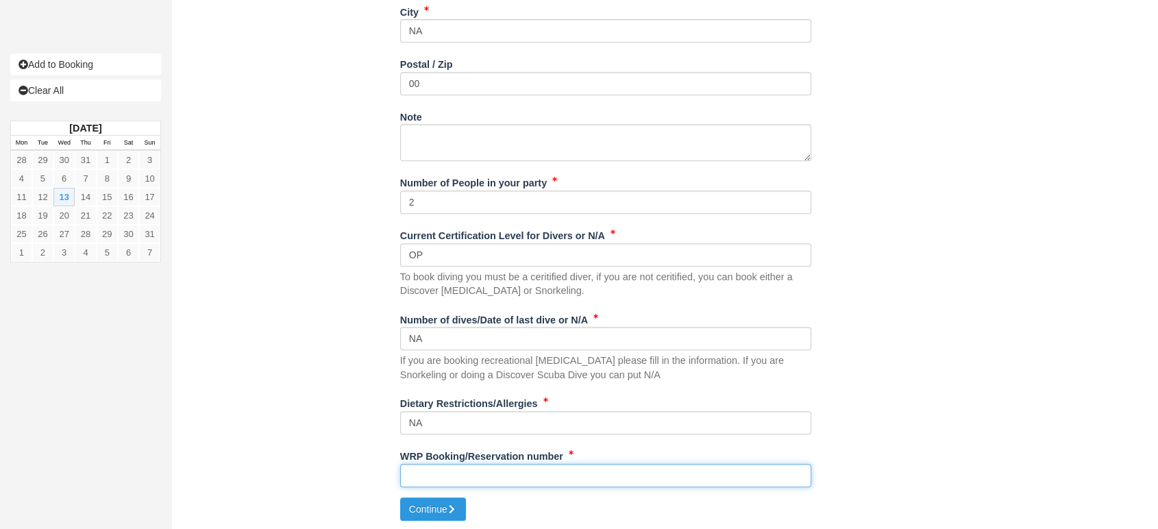
click at [421, 476] on input "WRP Booking/Reservation number" at bounding box center [605, 475] width 411 height 23
paste input "47615078"
type input "47615078"
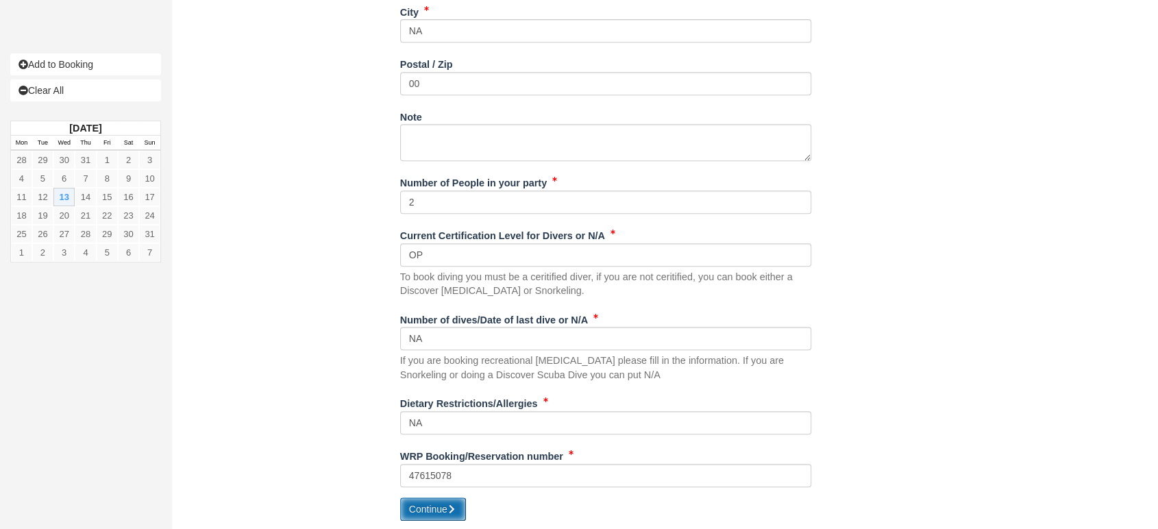
click at [435, 502] on button "Continue" at bounding box center [433, 509] width 66 height 23
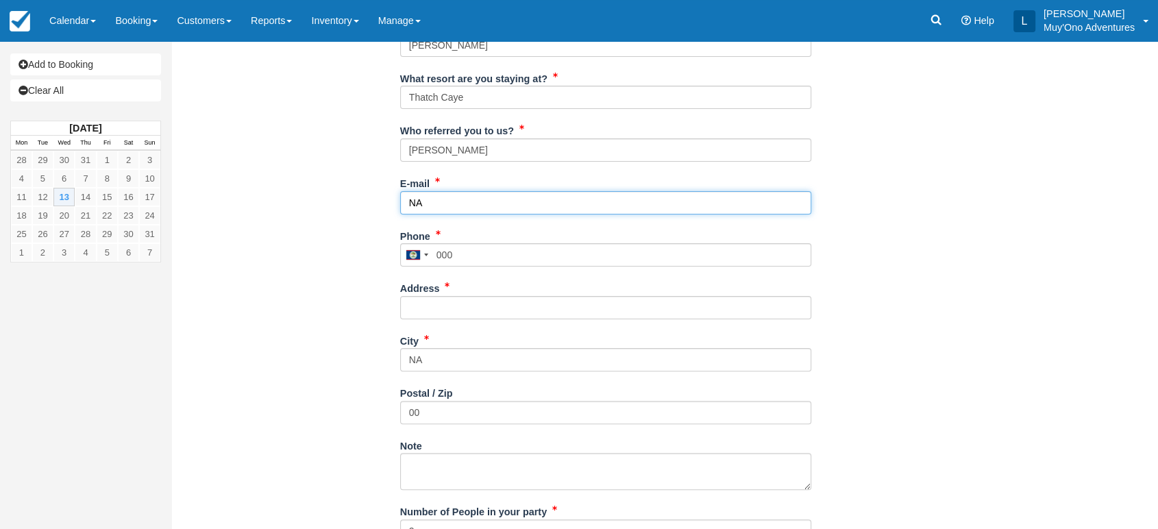
scroll to position [278, 0]
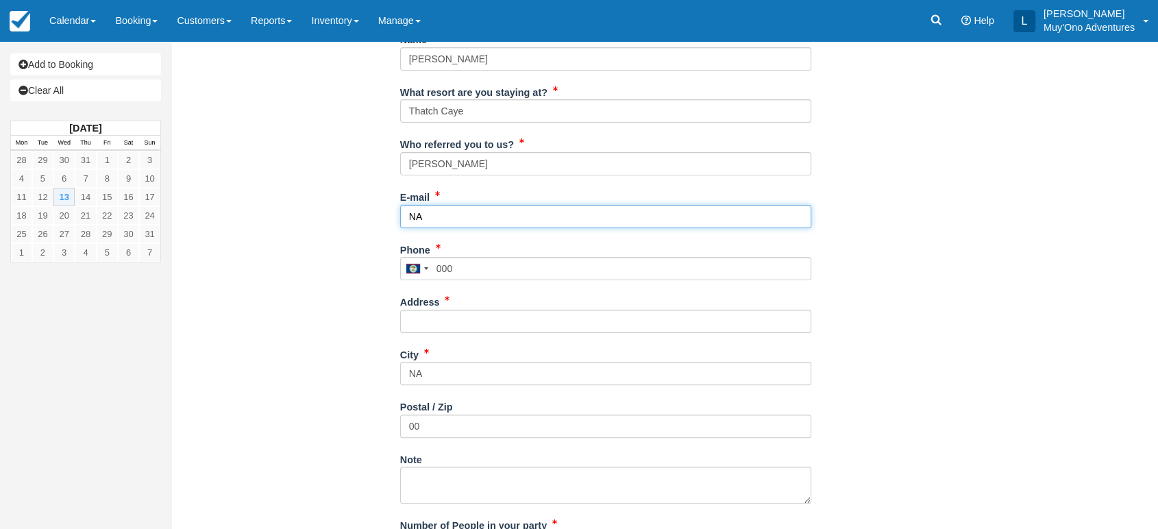
click at [451, 218] on input "NA" at bounding box center [605, 216] width 411 height 23
type input "N"
click at [498, 219] on input "E-mail" at bounding box center [605, 216] width 411 height 23
type input "G"
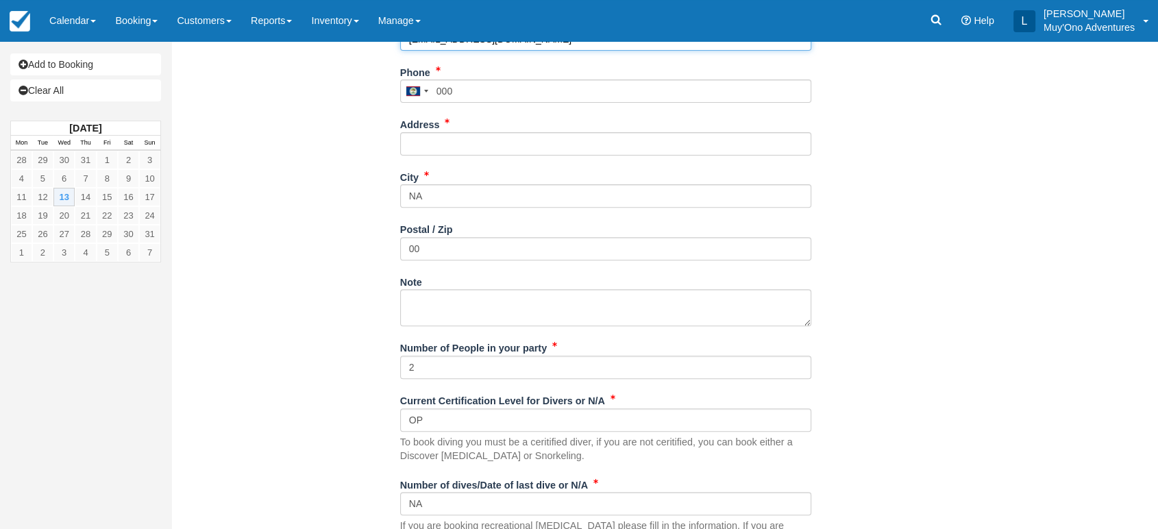
scroll to position [620, 0]
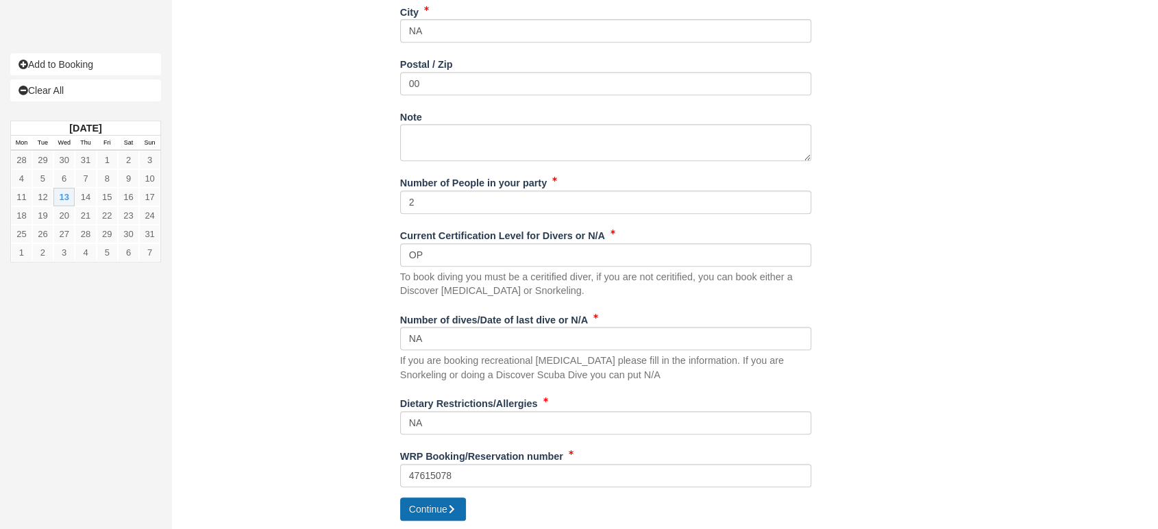
type input "[EMAIL_ADDRESS][DOMAIN_NAME]"
click at [445, 509] on button "Continue" at bounding box center [433, 509] width 66 height 23
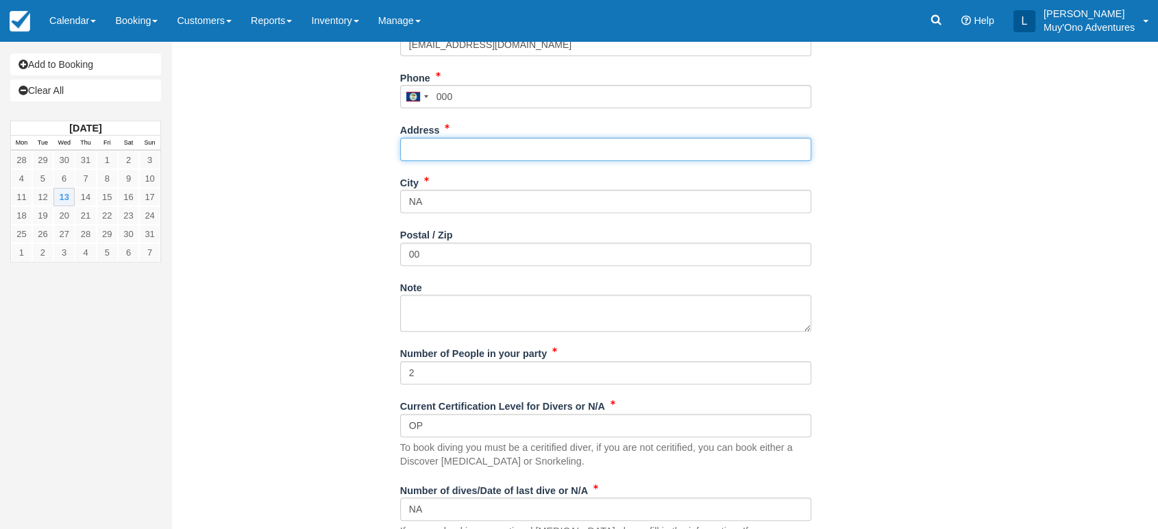
click at [464, 148] on input "Address" at bounding box center [605, 149] width 411 height 23
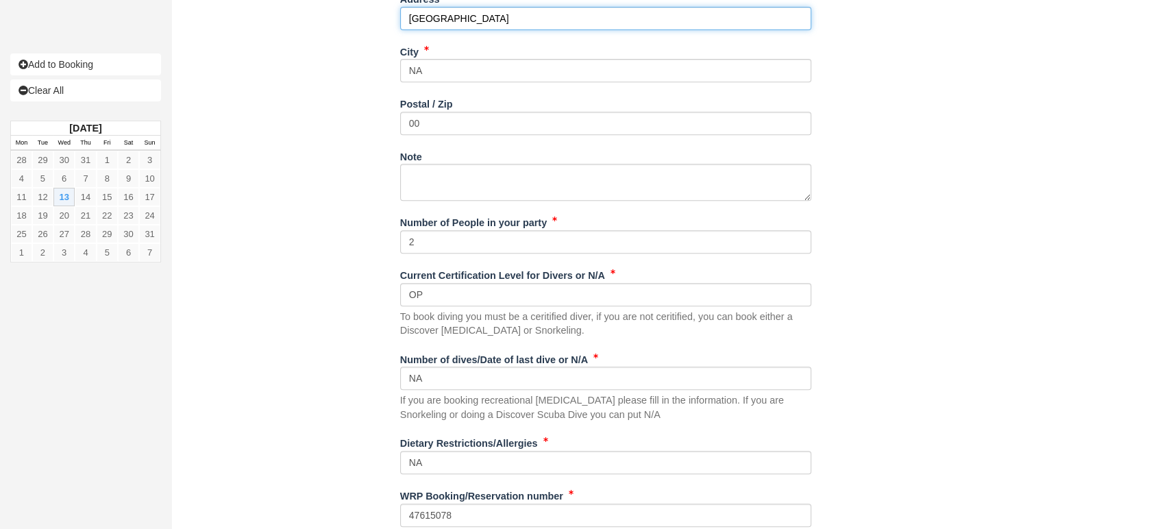
scroll to position [620, 0]
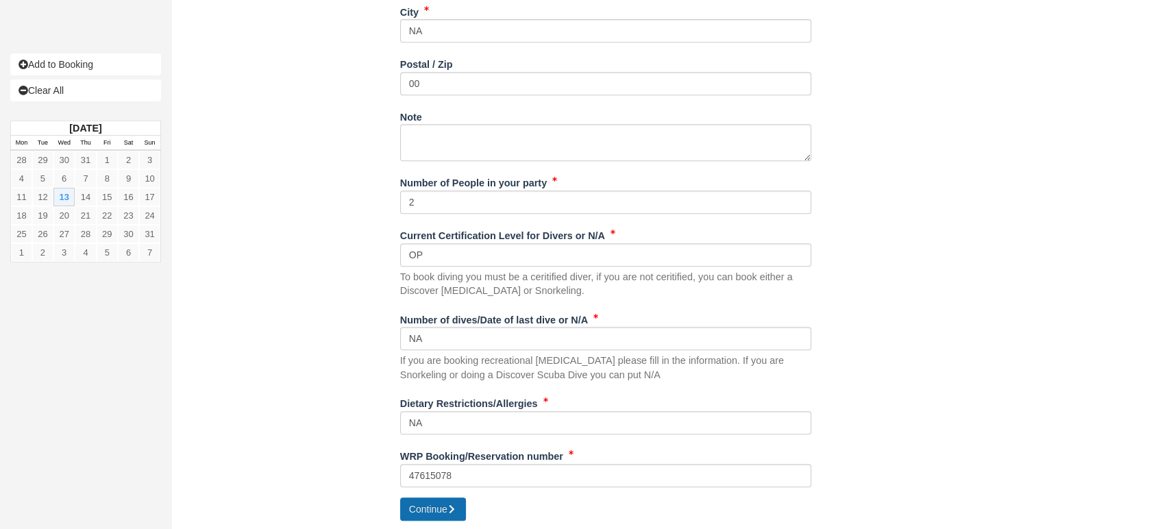
type input "[GEOGRAPHIC_DATA]"
click at [426, 503] on button "Continue" at bounding box center [433, 509] width 66 height 23
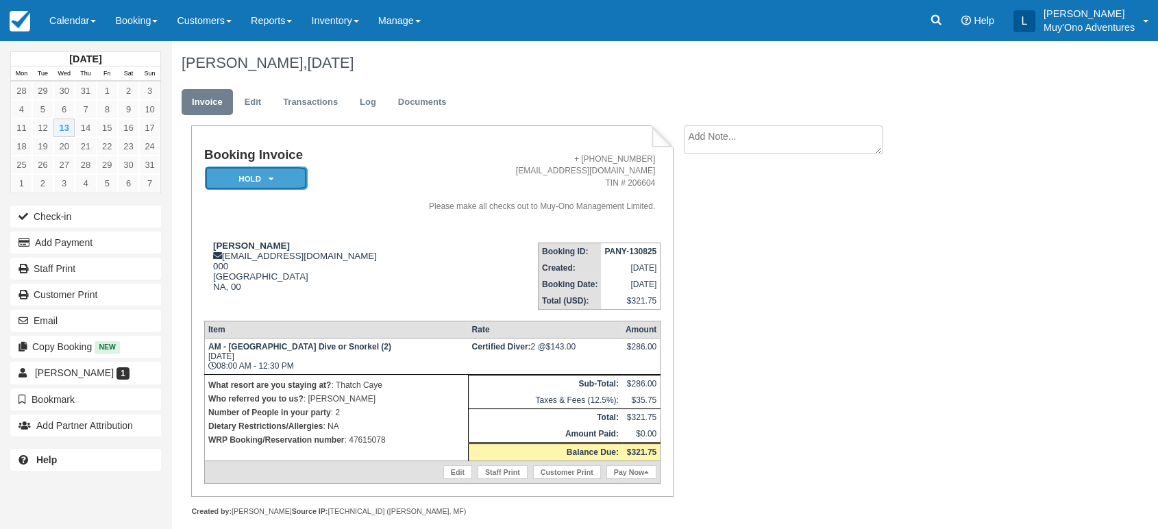
click at [280, 173] on em "HOLD" at bounding box center [256, 179] width 103 height 24
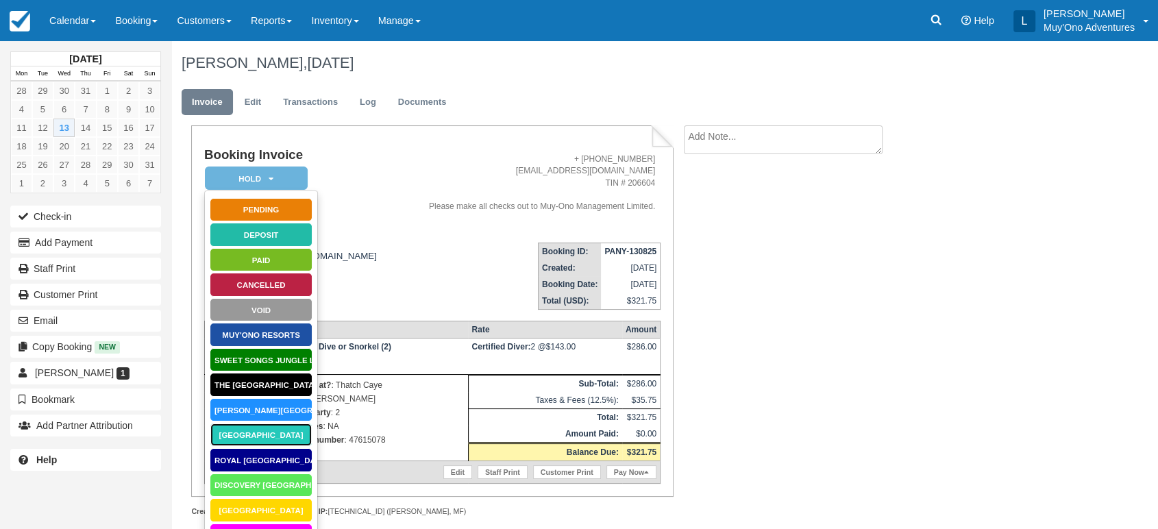
click at [261, 432] on link "[GEOGRAPHIC_DATA]" at bounding box center [261, 435] width 103 height 24
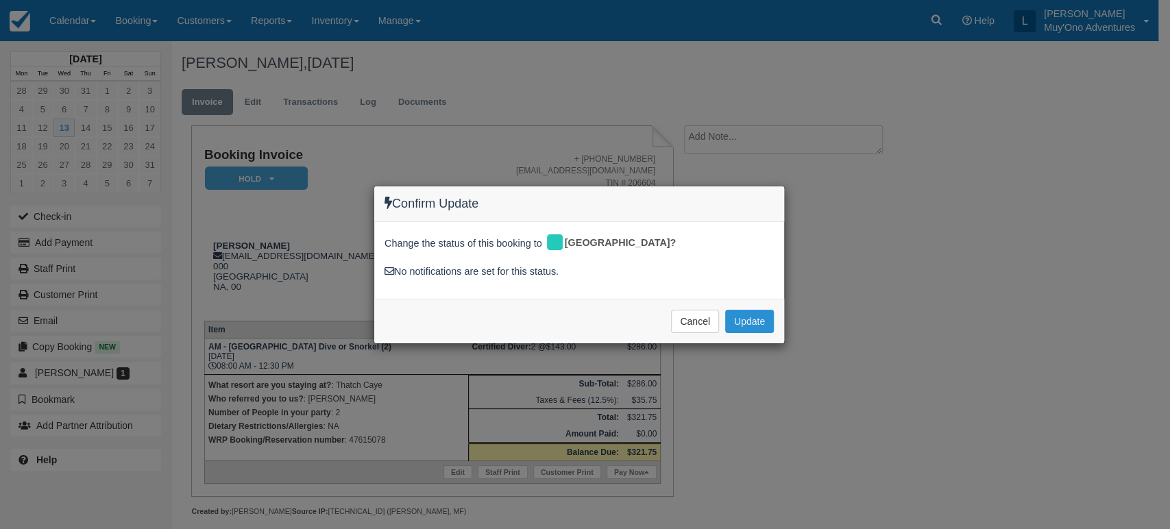
click at [745, 317] on button "Update" at bounding box center [749, 321] width 49 height 23
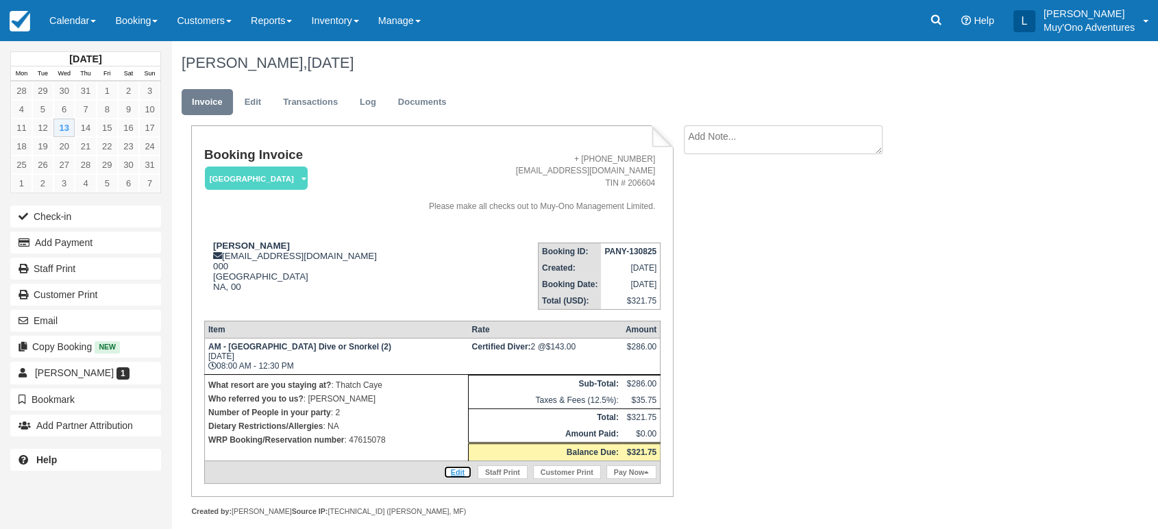
click at [463, 468] on link "Edit" at bounding box center [457, 472] width 29 height 14
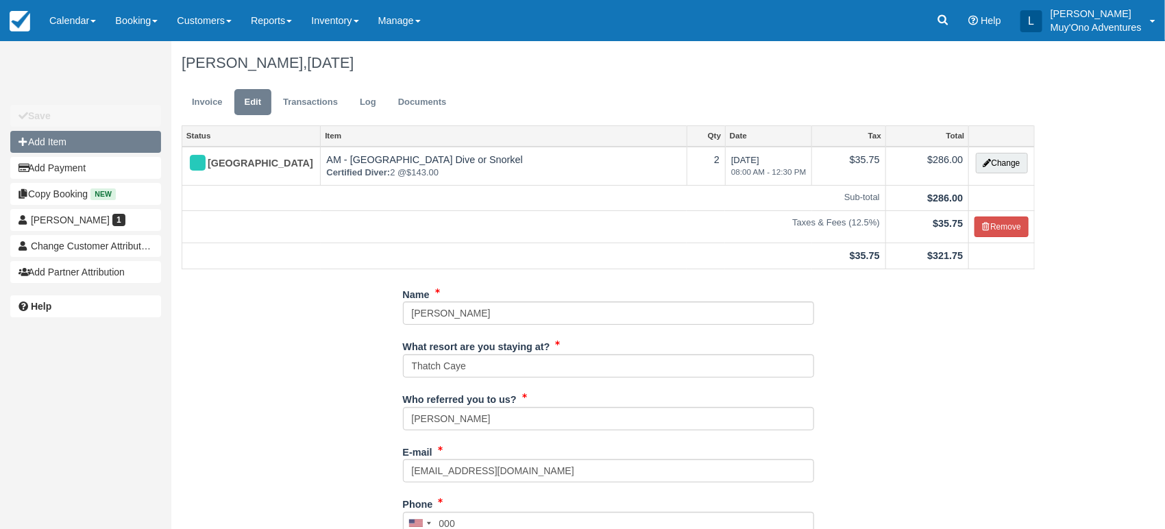
click at [60, 145] on button "Add Item" at bounding box center [85, 142] width 151 height 22
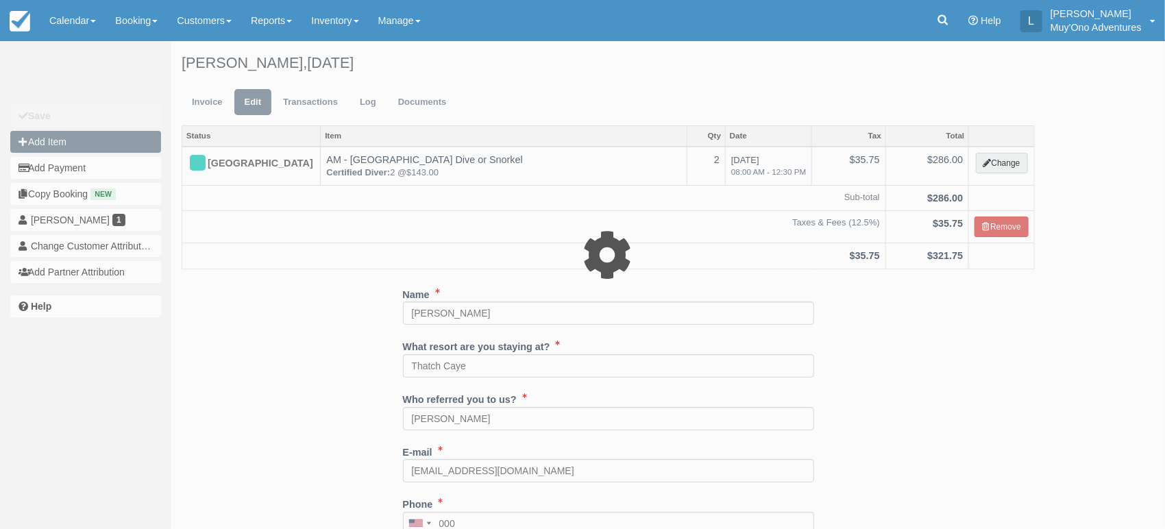
type input "0.00"
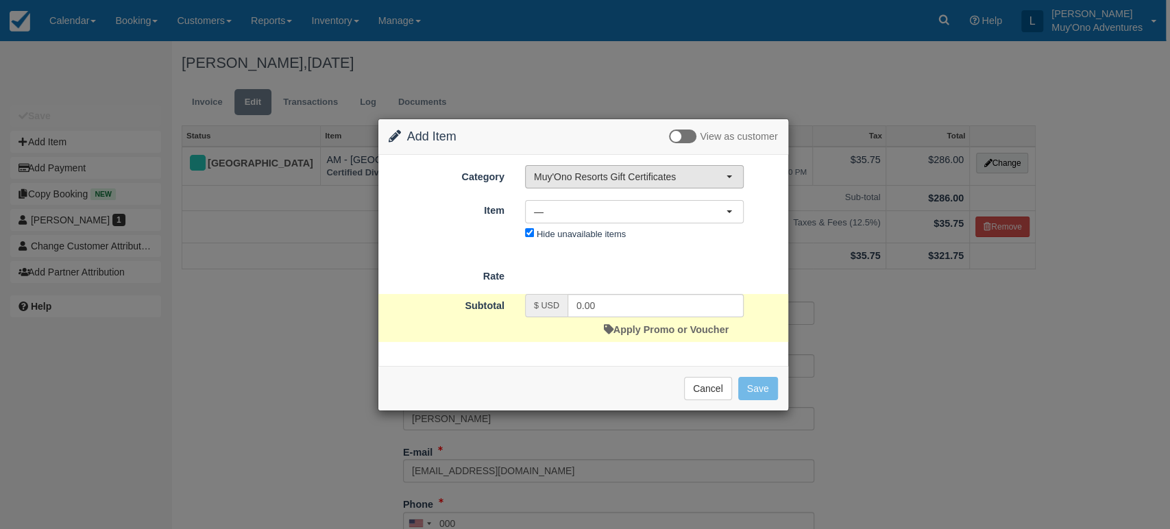
click at [606, 174] on span "Muy'Ono Resorts Gift Certificates" at bounding box center [630, 177] width 192 height 14
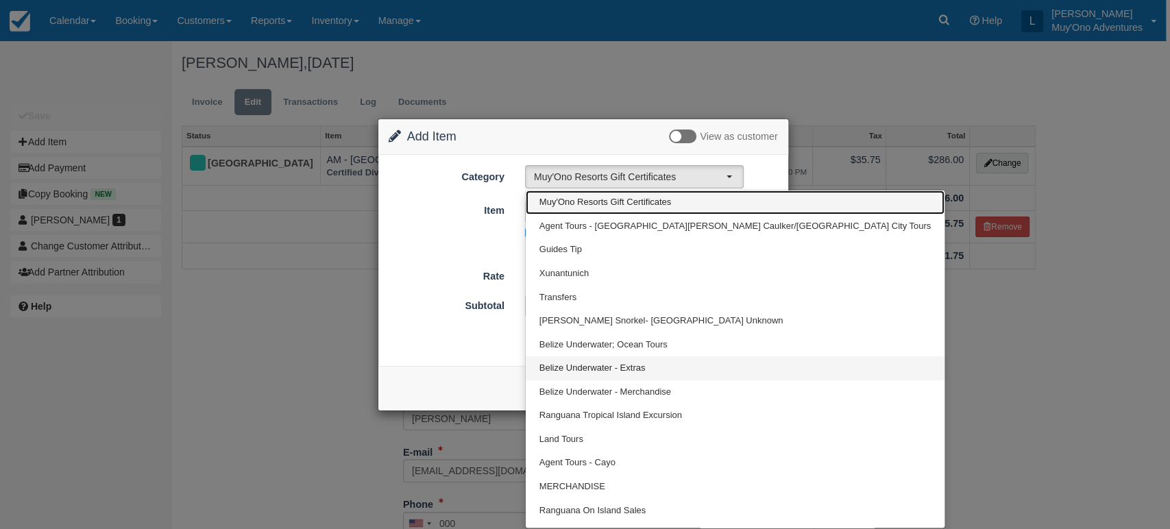
scroll to position [16, 0]
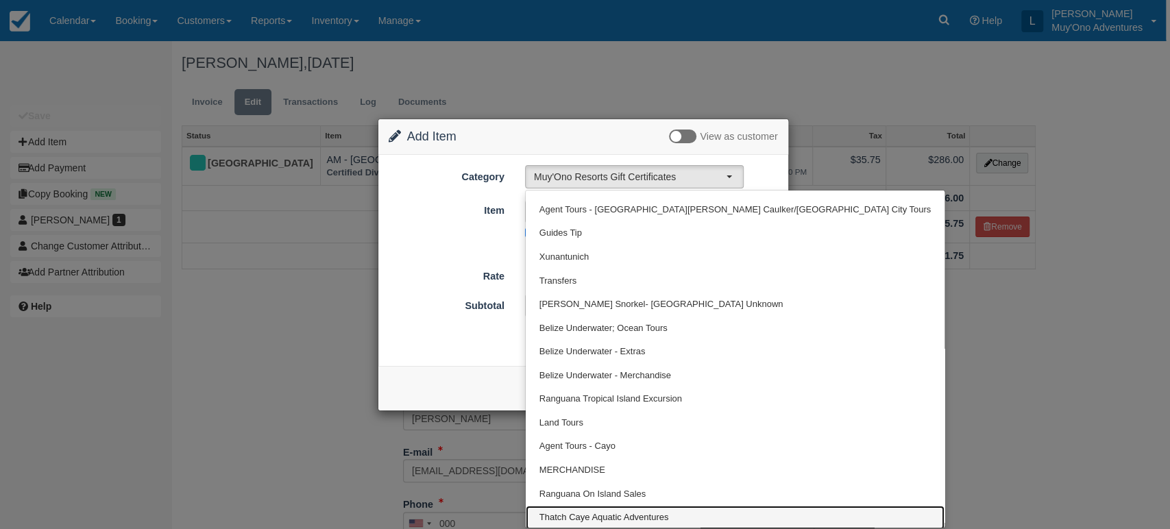
click at [605, 509] on link "Thatch Caye Aquatic Adventures" at bounding box center [735, 518] width 419 height 24
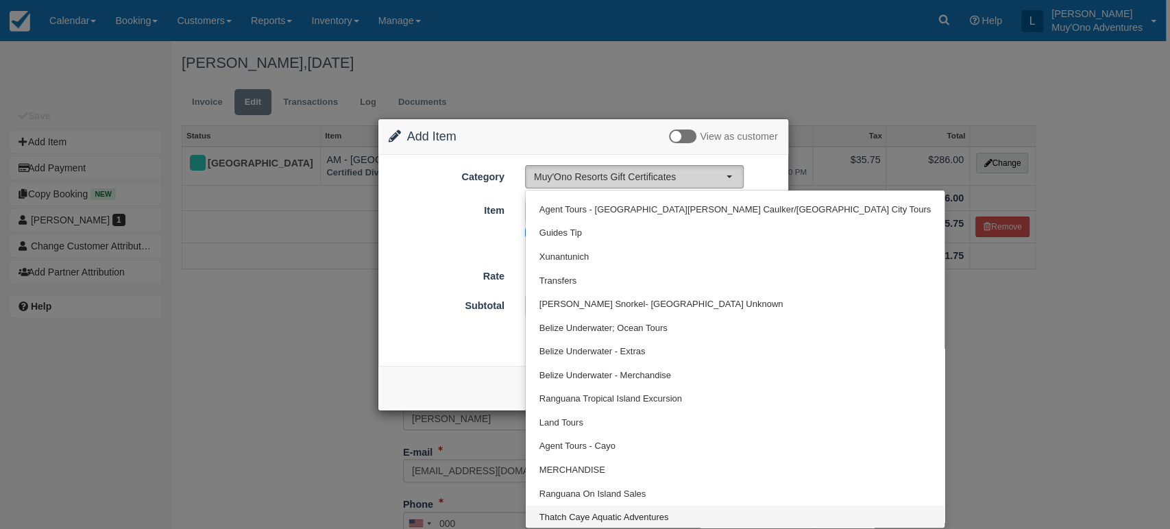
select select "64"
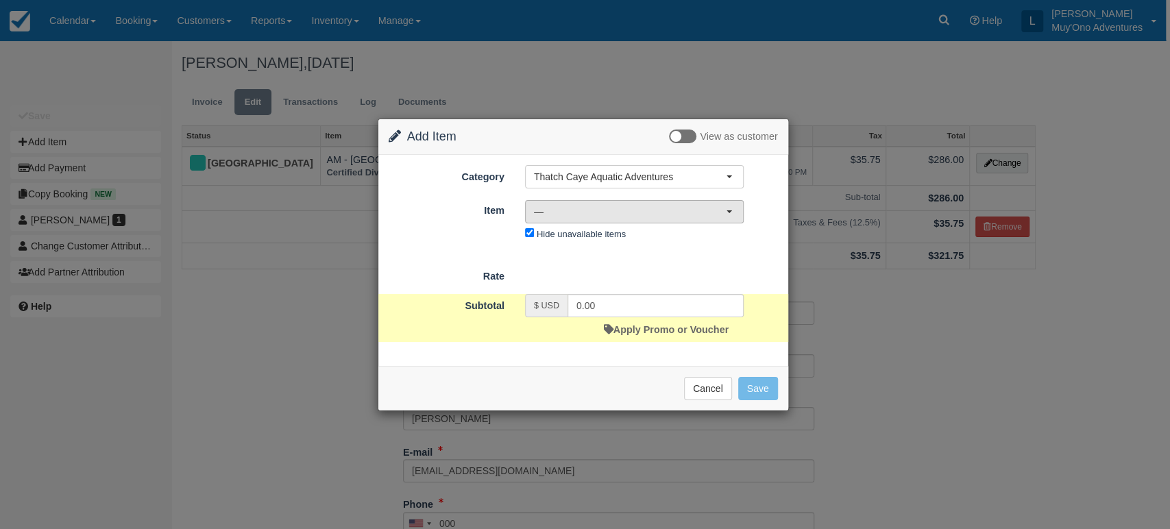
click at [691, 205] on span "—" at bounding box center [630, 212] width 192 height 14
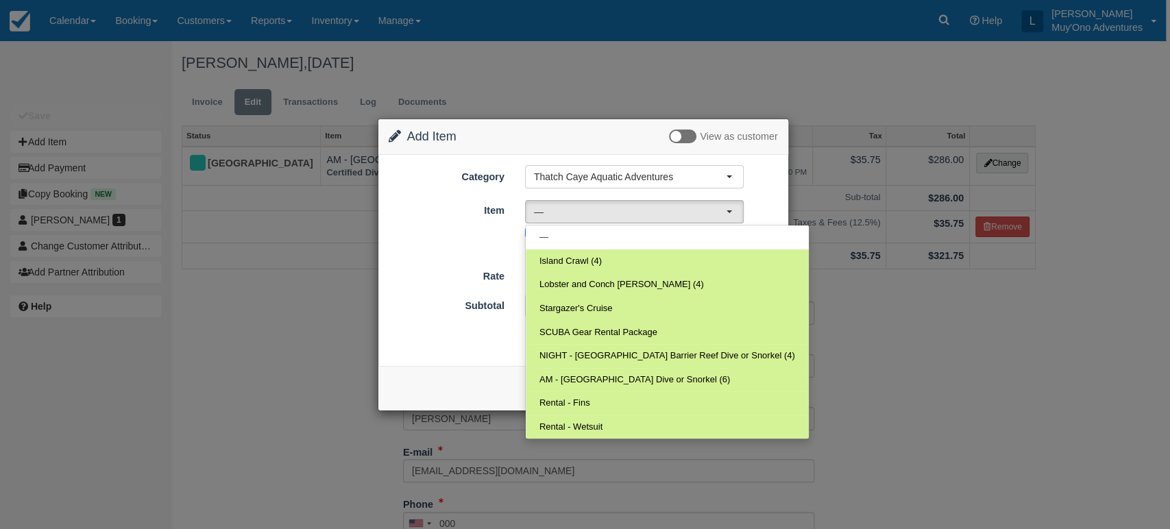
click at [493, 241] on div "Item Nothing selected — — Island Crawl (4) Lobster and Conch [PERSON_NAME] (4) …" at bounding box center [583, 221] width 410 height 45
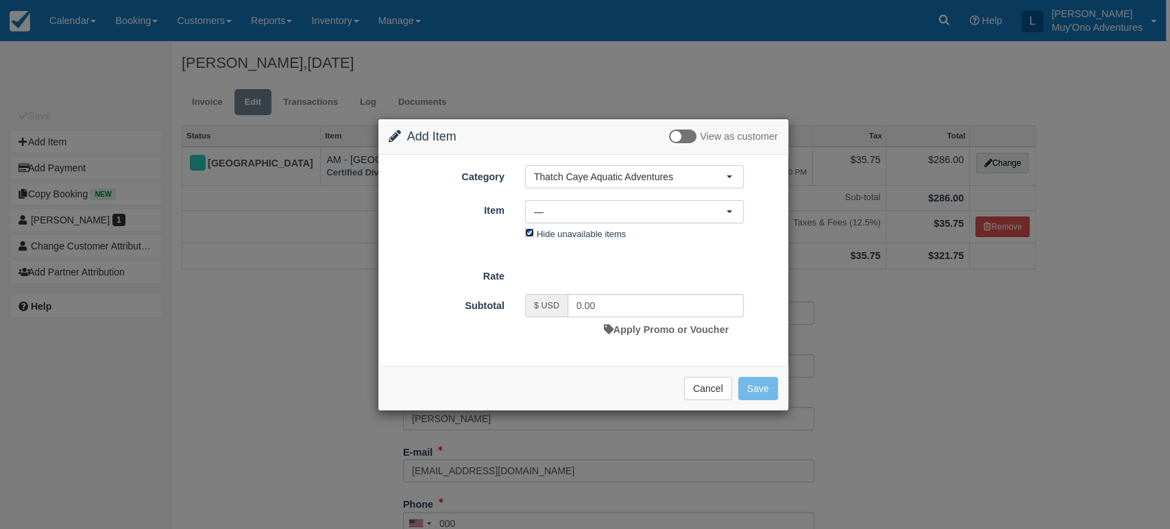
click at [526, 232] on input "Hide unavailable items" at bounding box center [529, 232] width 9 height 9
checkbox input "false"
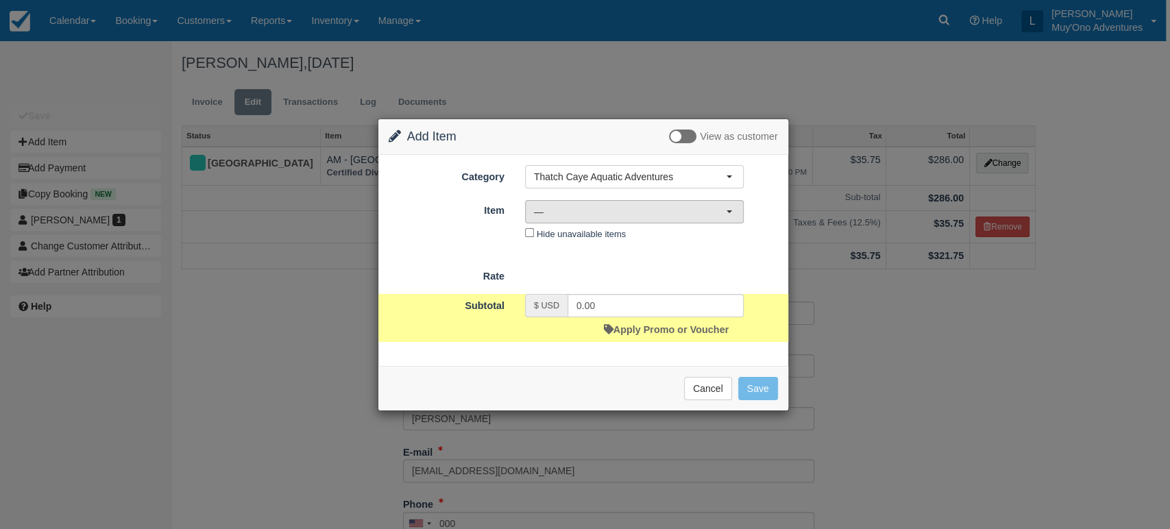
click at [585, 215] on span "—" at bounding box center [630, 212] width 192 height 14
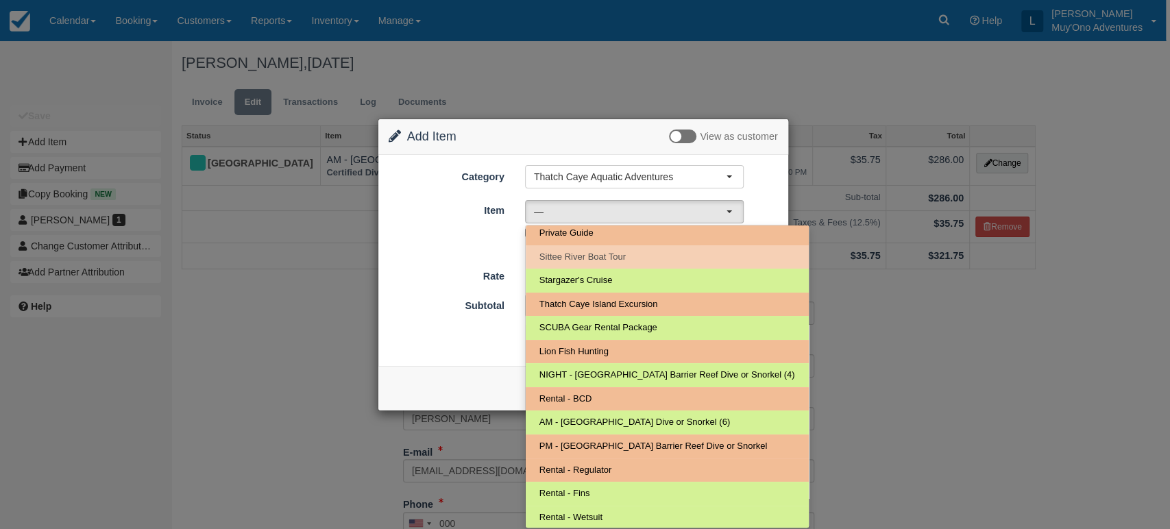
scroll to position [0, 0]
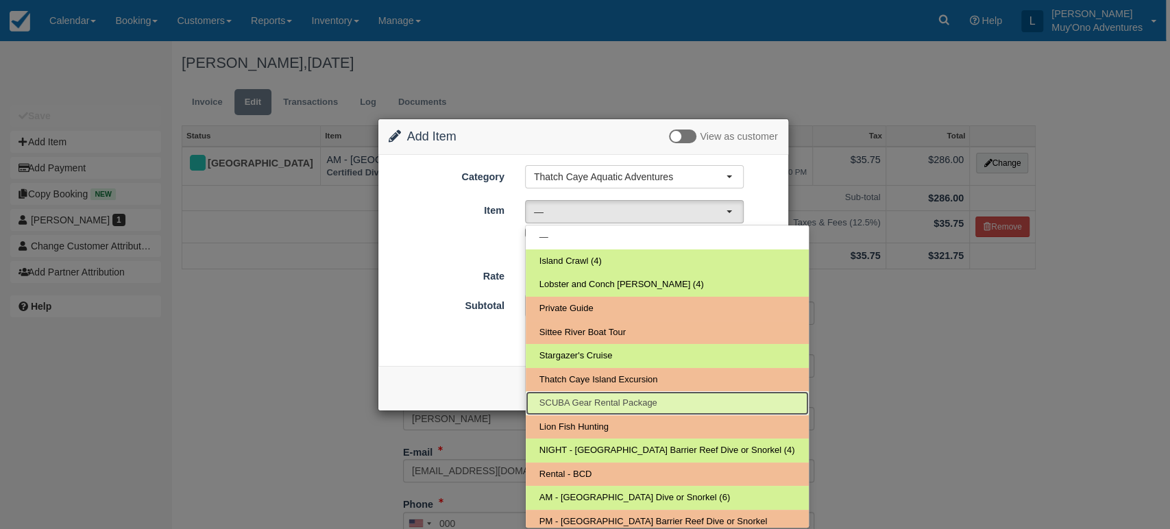
click at [587, 400] on span "SCUBA Gear Rental Package" at bounding box center [598, 403] width 118 height 13
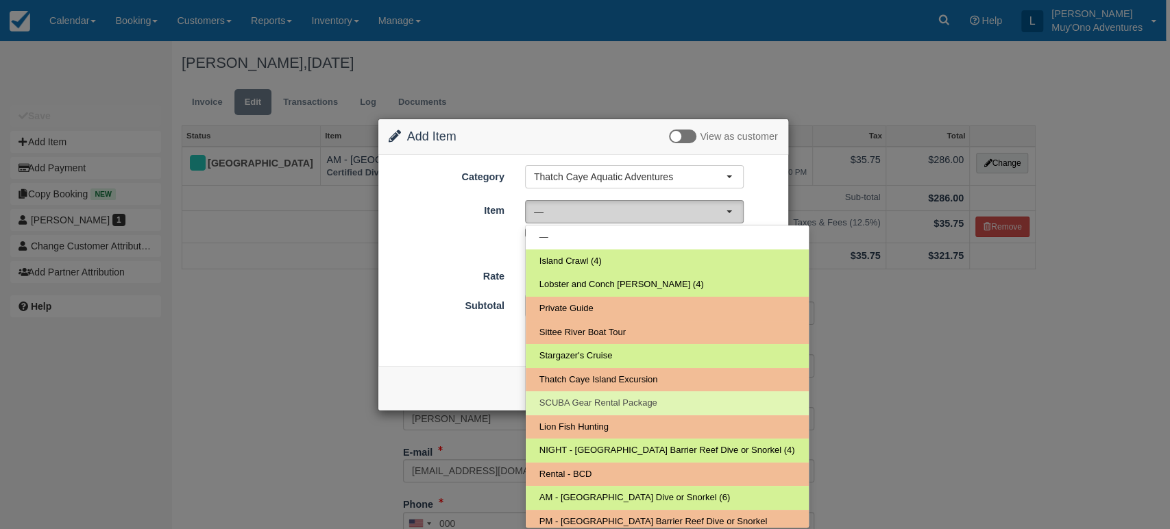
select select "58"
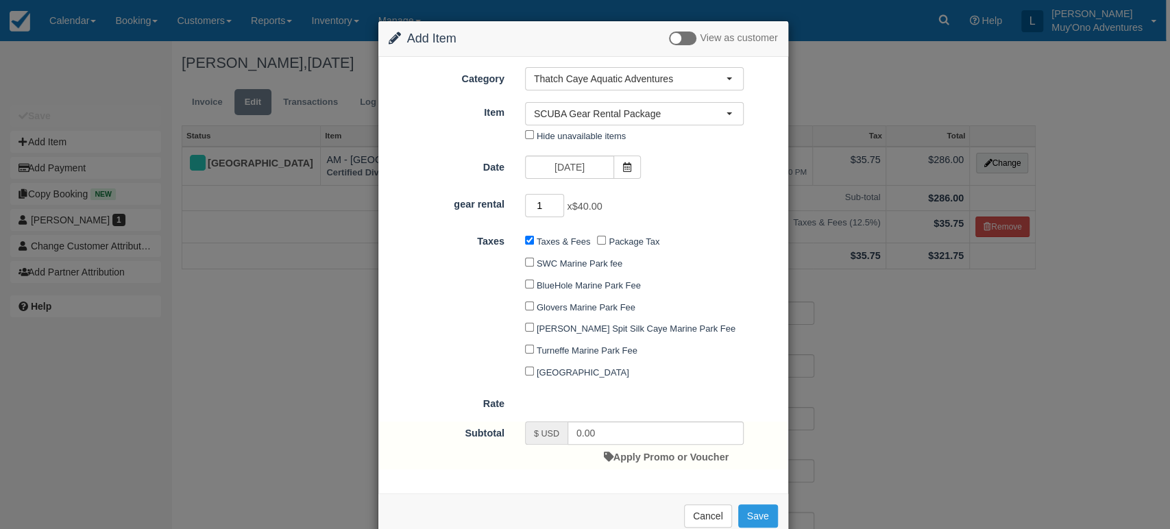
click at [557, 201] on input "1" at bounding box center [545, 205] width 40 height 23
type input "2"
click at [557, 201] on input "2" at bounding box center [545, 205] width 40 height 23
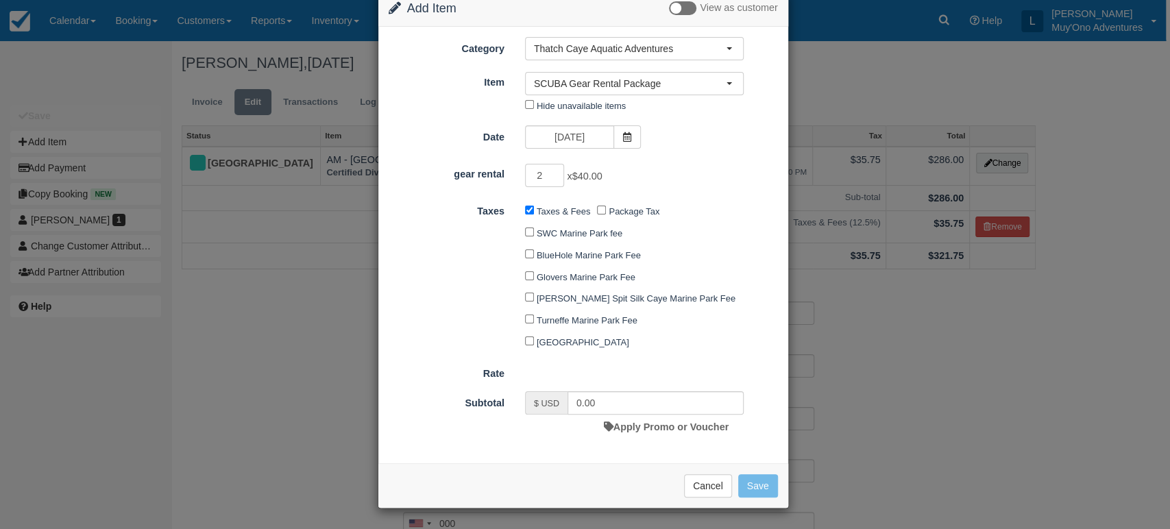
type input "80.00"
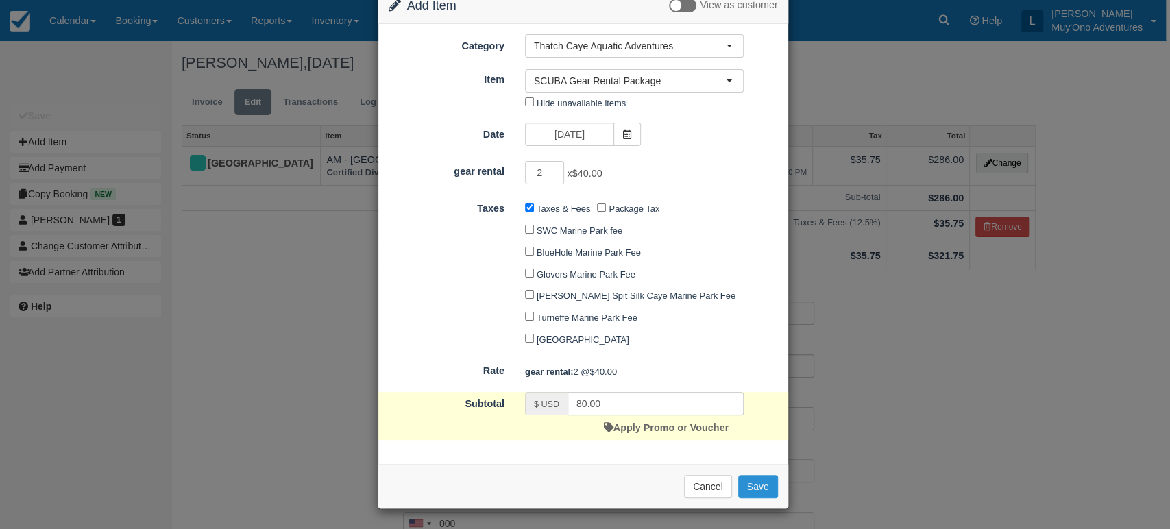
click at [751, 495] on button "Save" at bounding box center [758, 486] width 40 height 23
checkbox input "false"
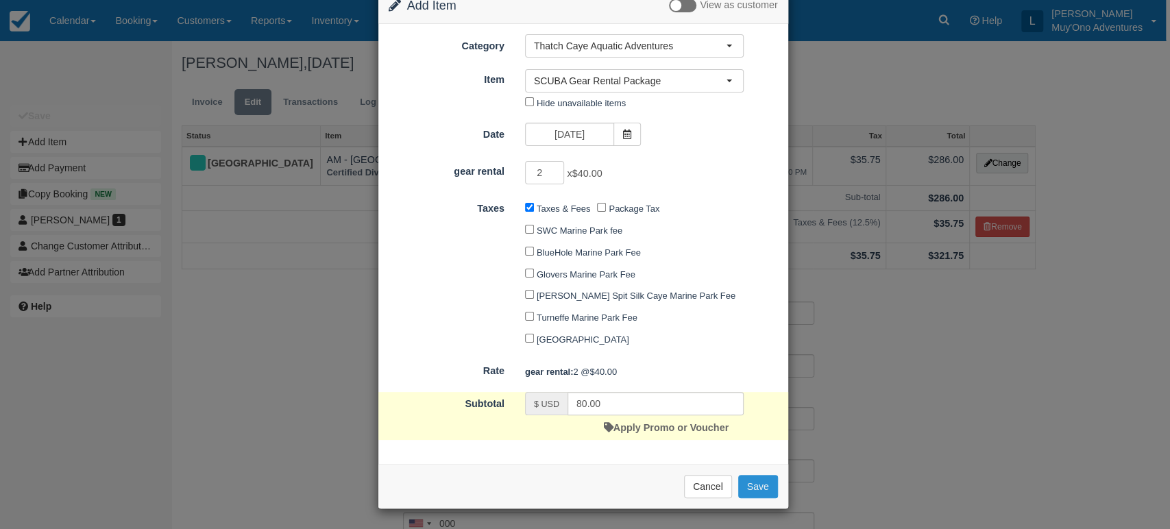
checkbox input "false"
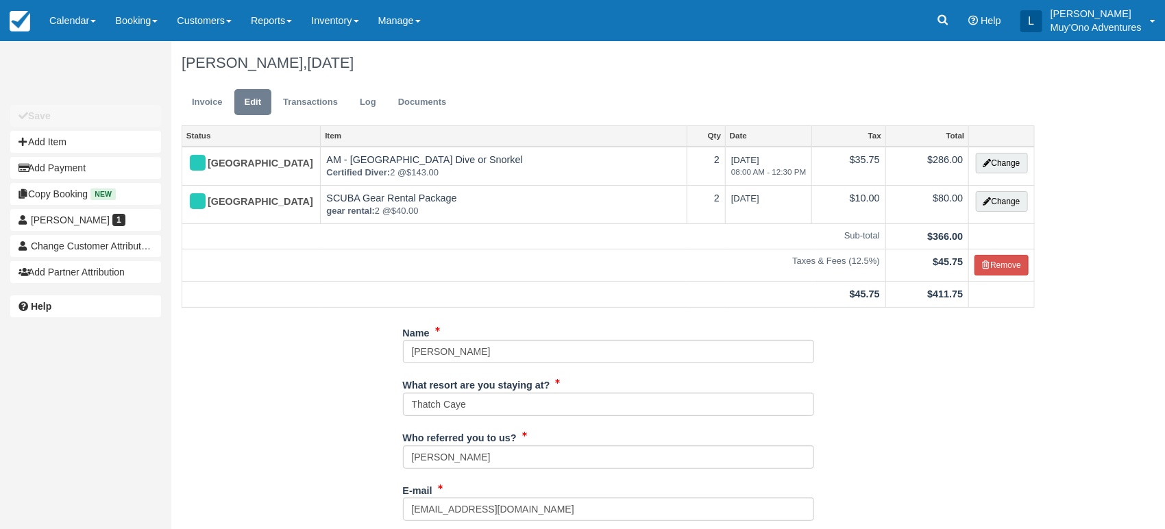
scroll to position [570, 0]
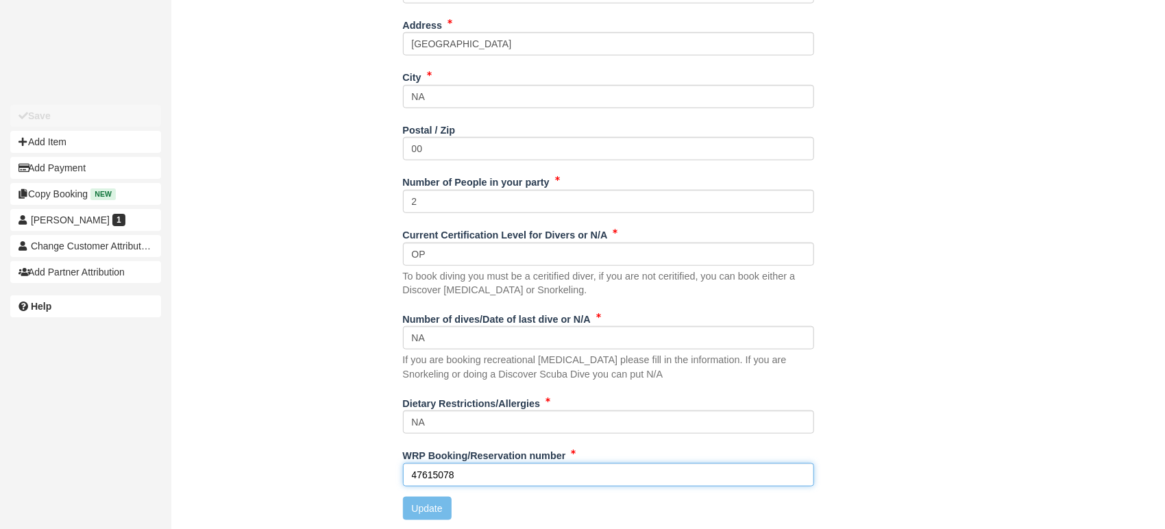
click at [498, 482] on input "47615078" at bounding box center [608, 474] width 411 height 23
click at [463, 471] on input "47615078" at bounding box center [608, 474] width 411 height 23
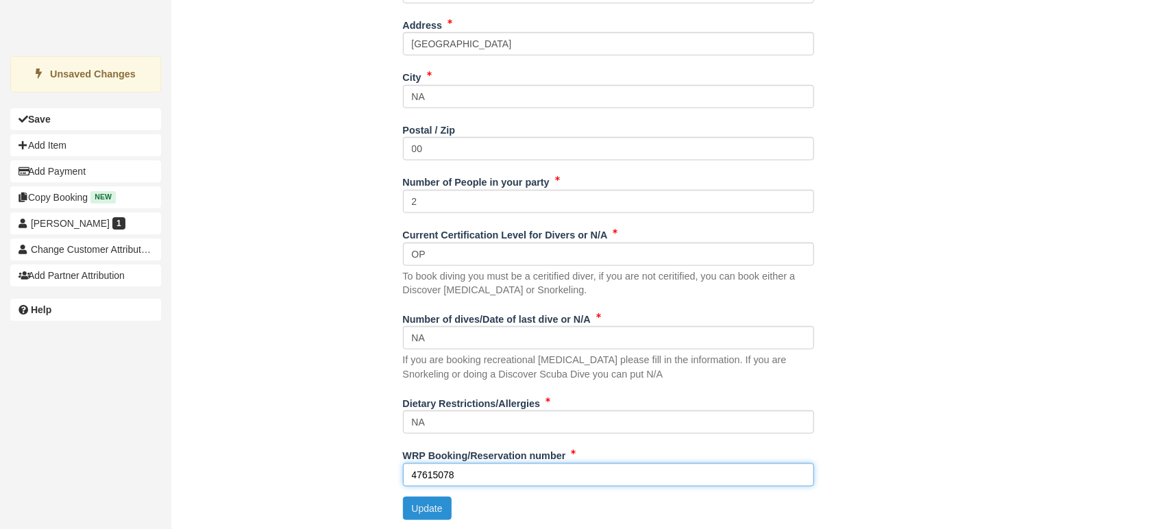
type input "47615078"
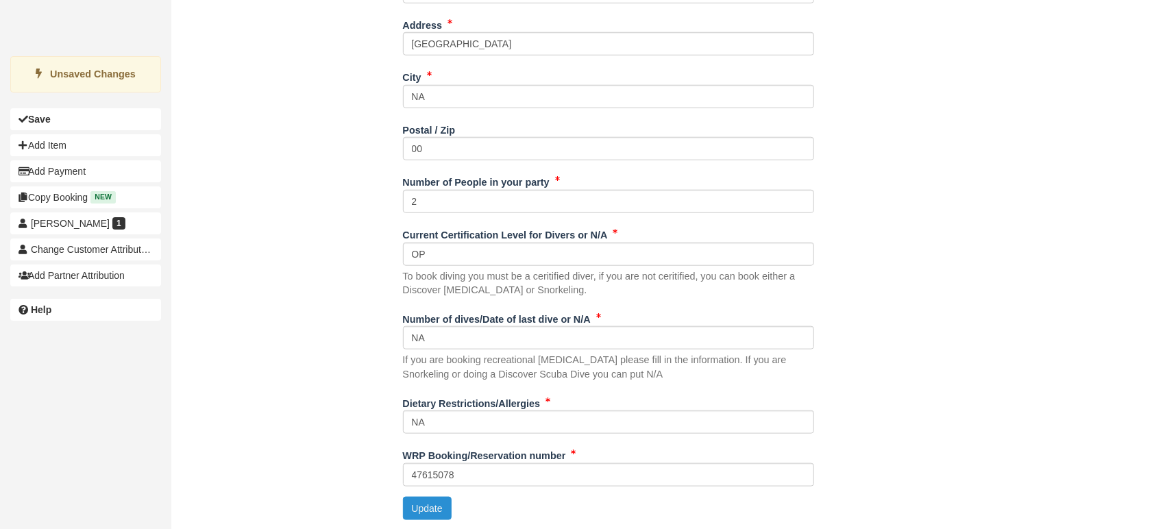
click at [407, 512] on button "Update" at bounding box center [427, 508] width 49 height 23
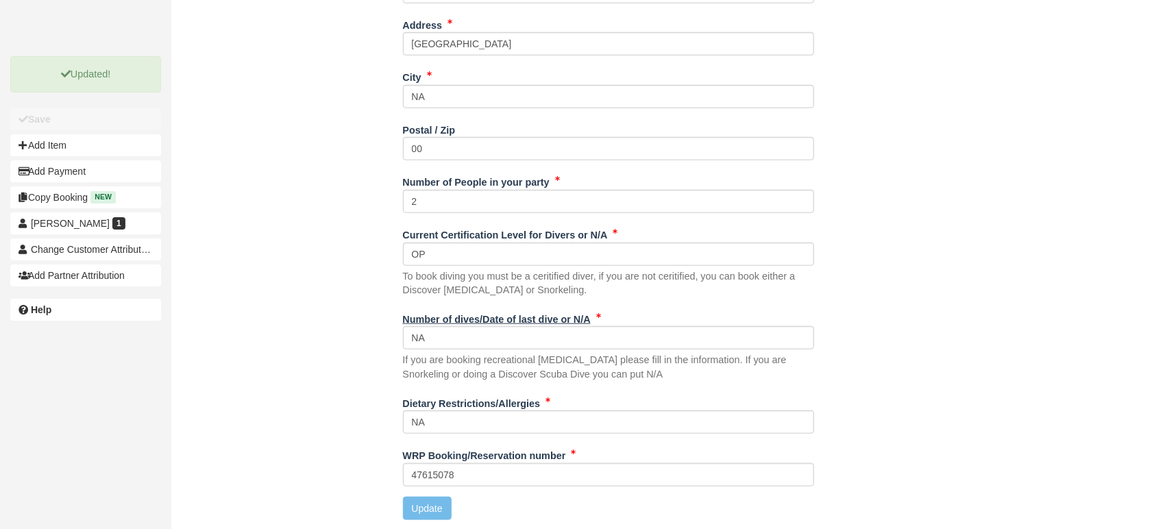
scroll to position [0, 0]
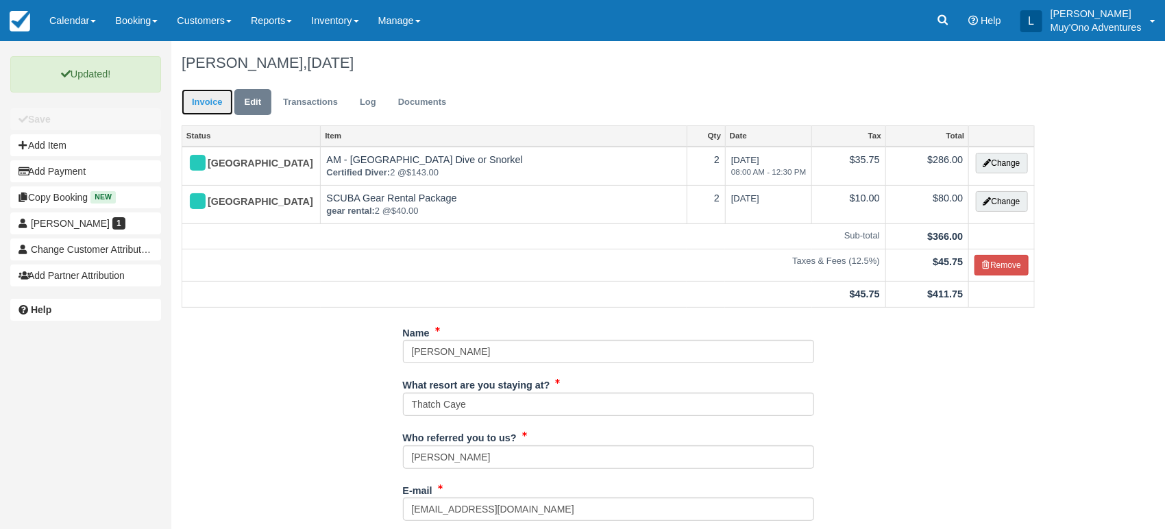
click at [219, 97] on link "Invoice" at bounding box center [207, 102] width 51 height 27
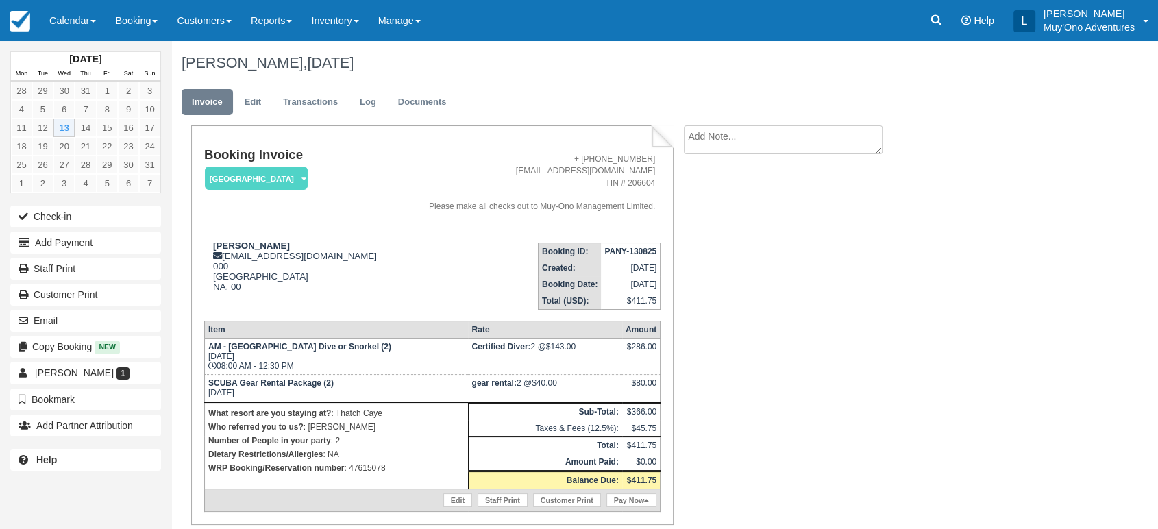
click at [637, 252] on strong "PANY-130825" at bounding box center [630, 252] width 52 height 10
copy tbody "PANY-130825"
